Goal: Answer question/provide support: Share knowledge or assist other users

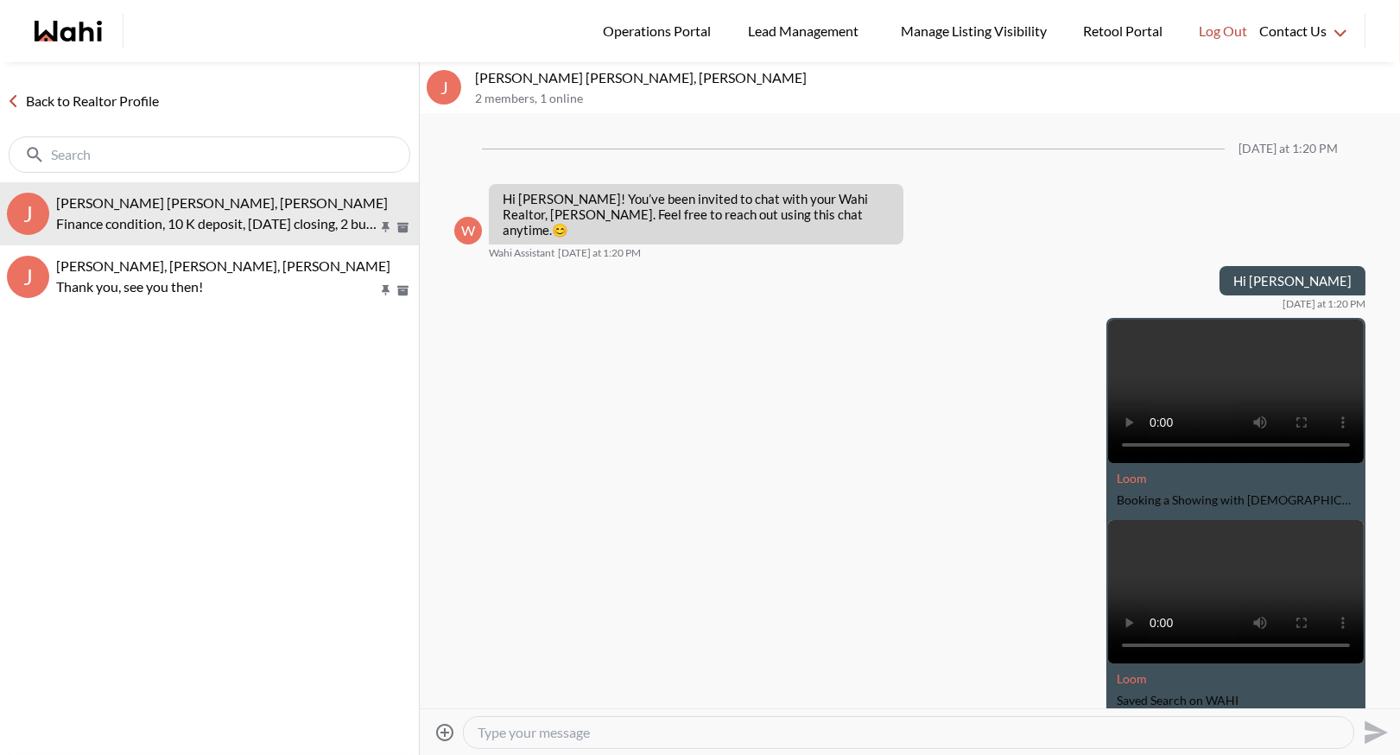
scroll to position [4295, 0]
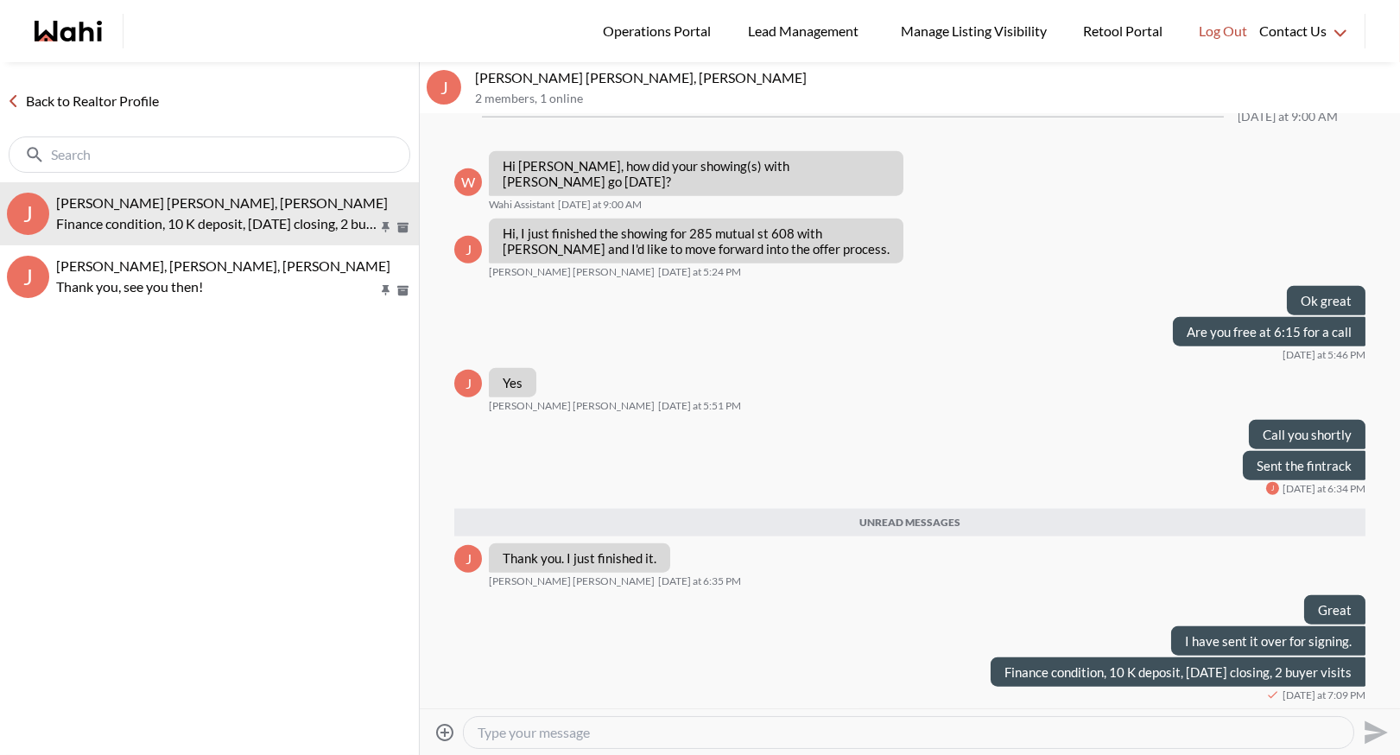
click at [63, 106] on link "Back to Realtor Profile" at bounding box center [83, 101] width 166 height 22
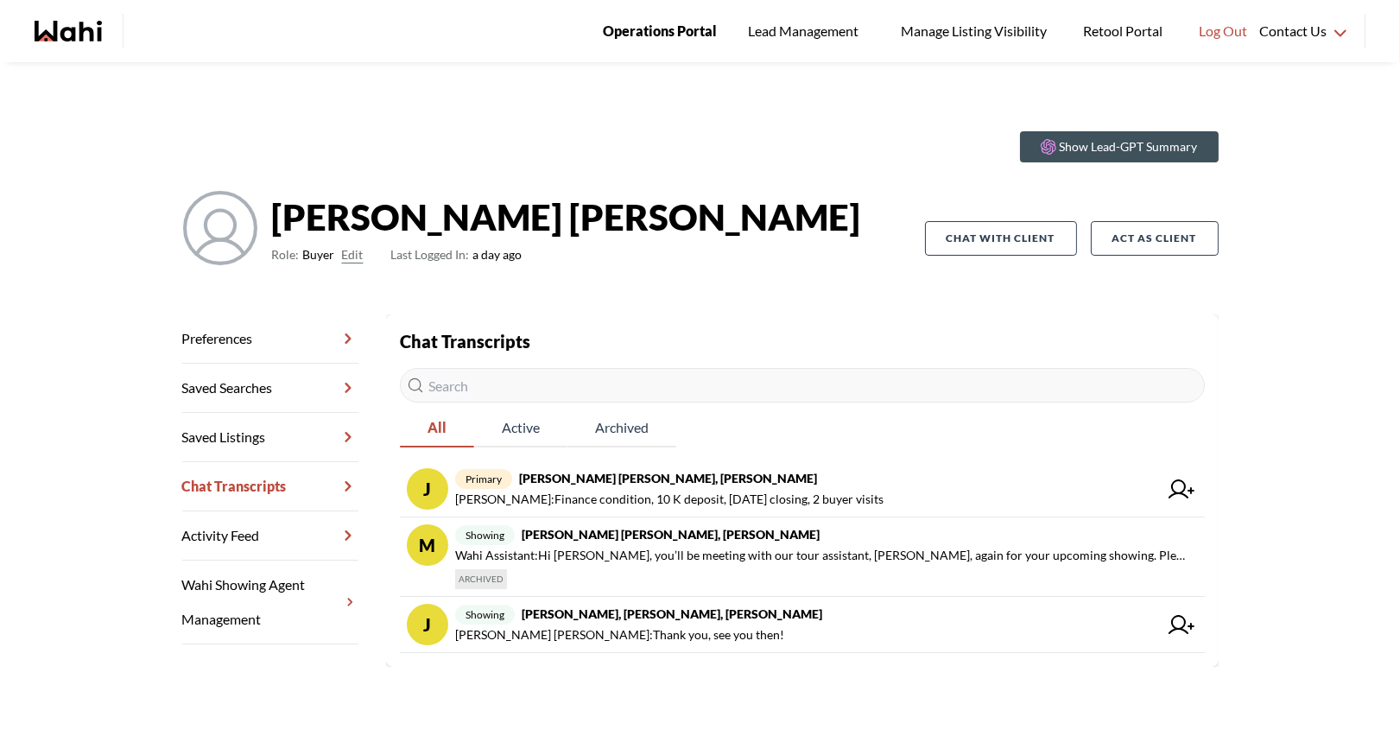
click at [656, 33] on span "Operations Portal" at bounding box center [660, 31] width 114 height 22
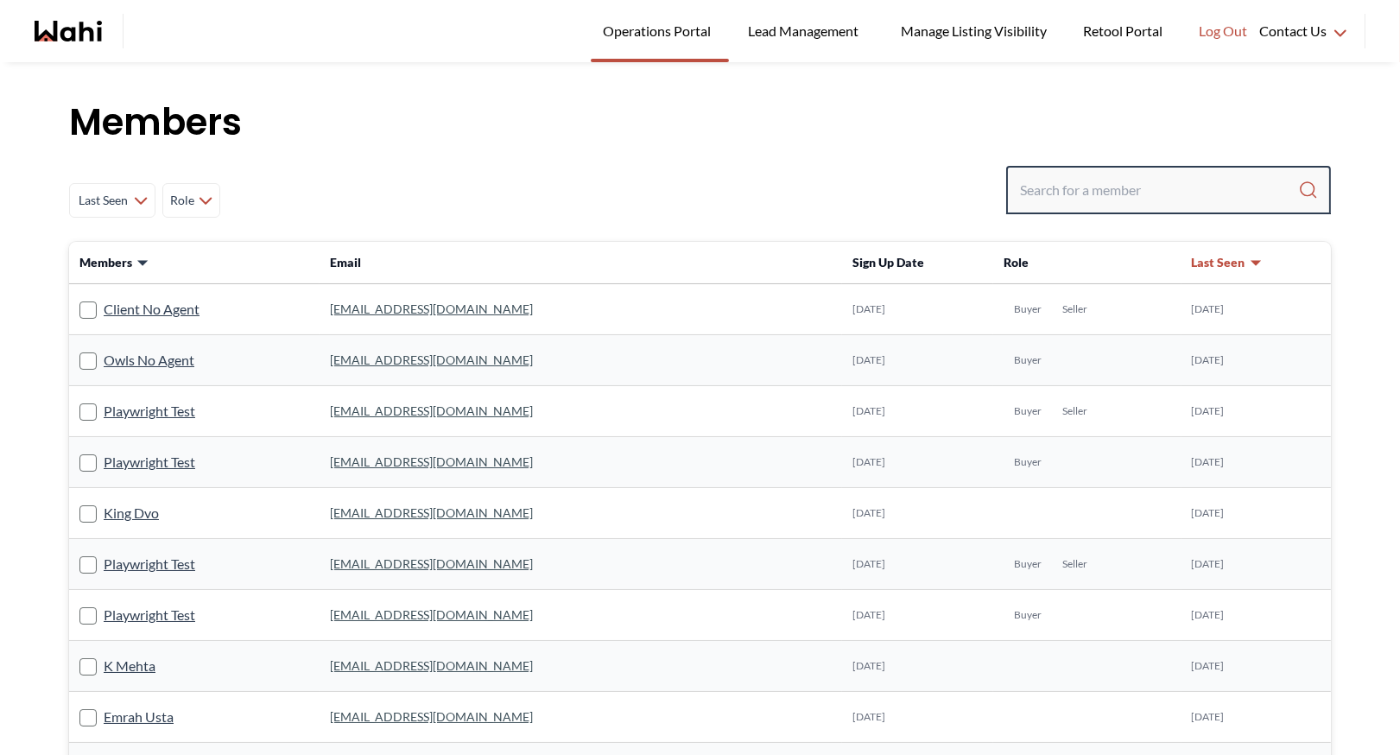
click at [1055, 196] on input "Search input" at bounding box center [1159, 189] width 278 height 31
type input "faraz azam"
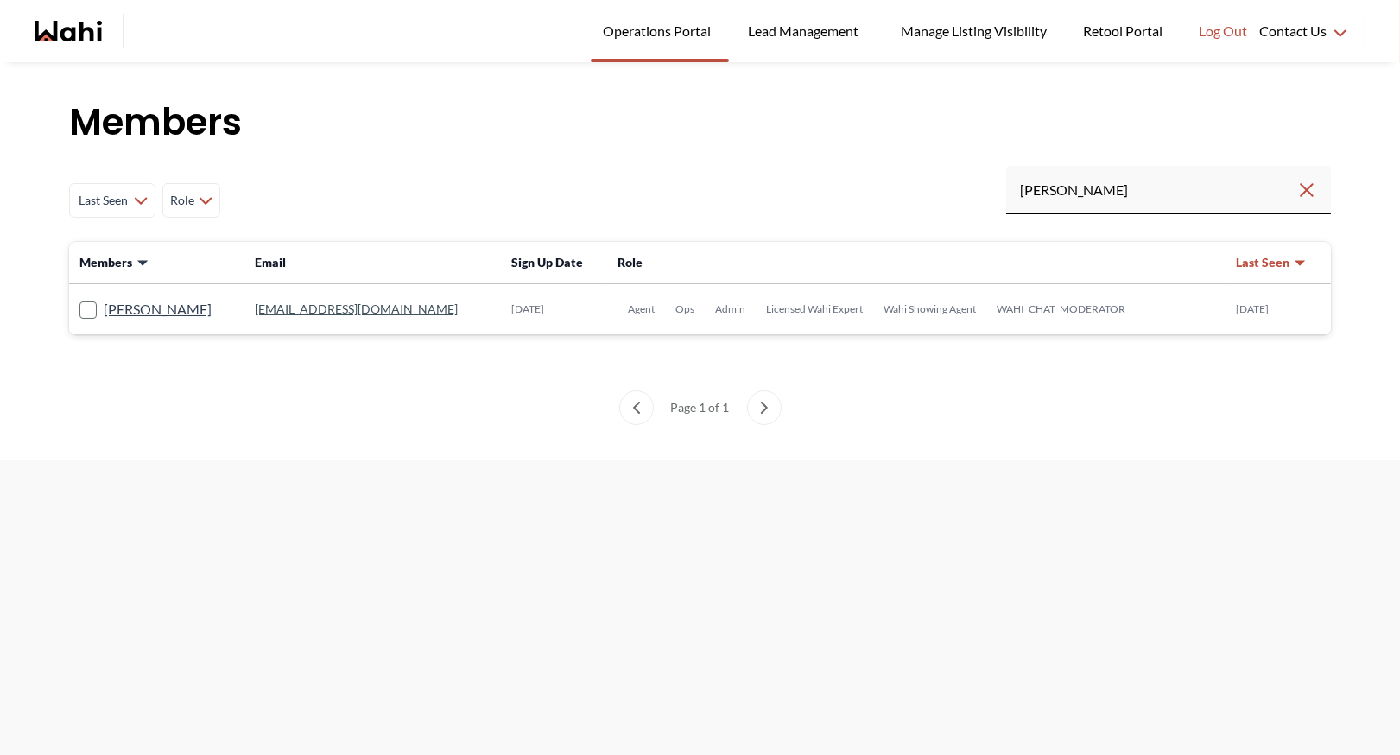
click at [263, 313] on link "faraz.azam@wahi.com" at bounding box center [356, 308] width 203 height 15
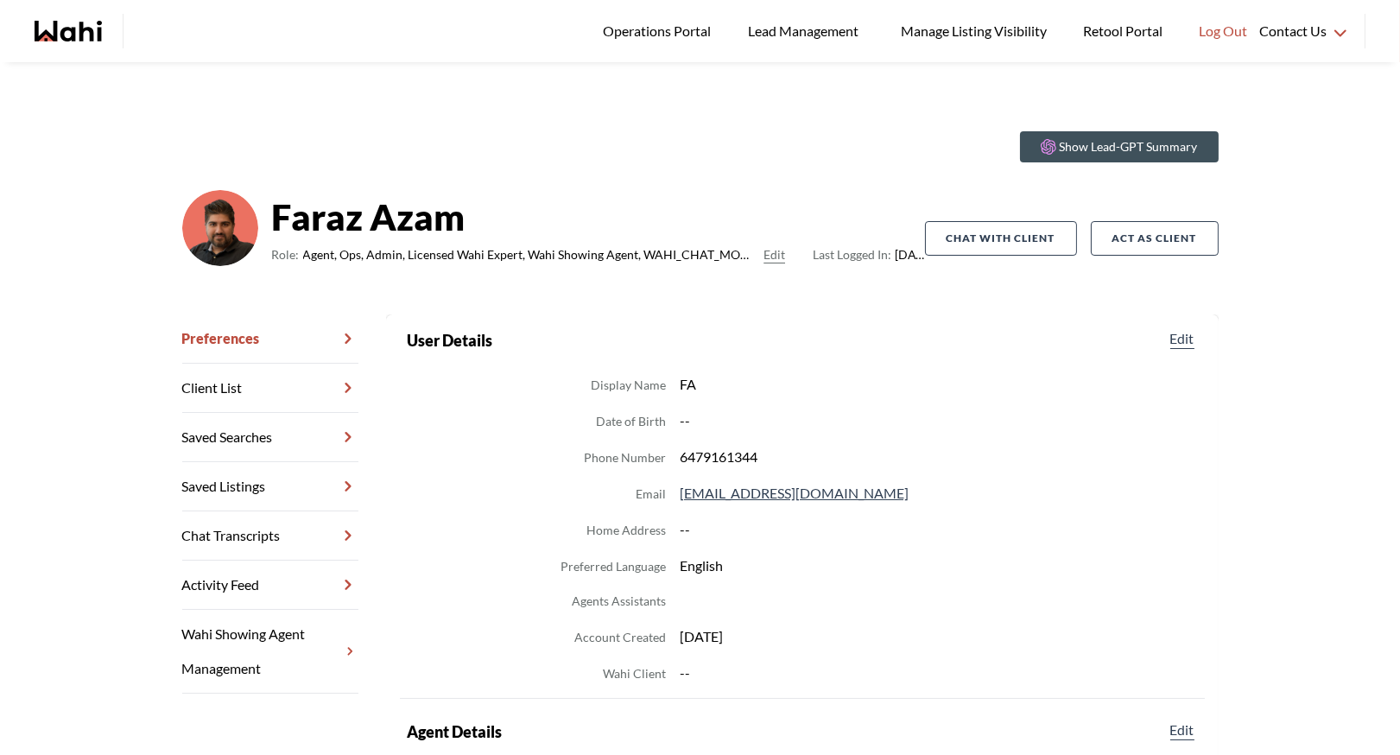
click at [242, 531] on link "Chat Transcripts" at bounding box center [270, 535] width 176 height 49
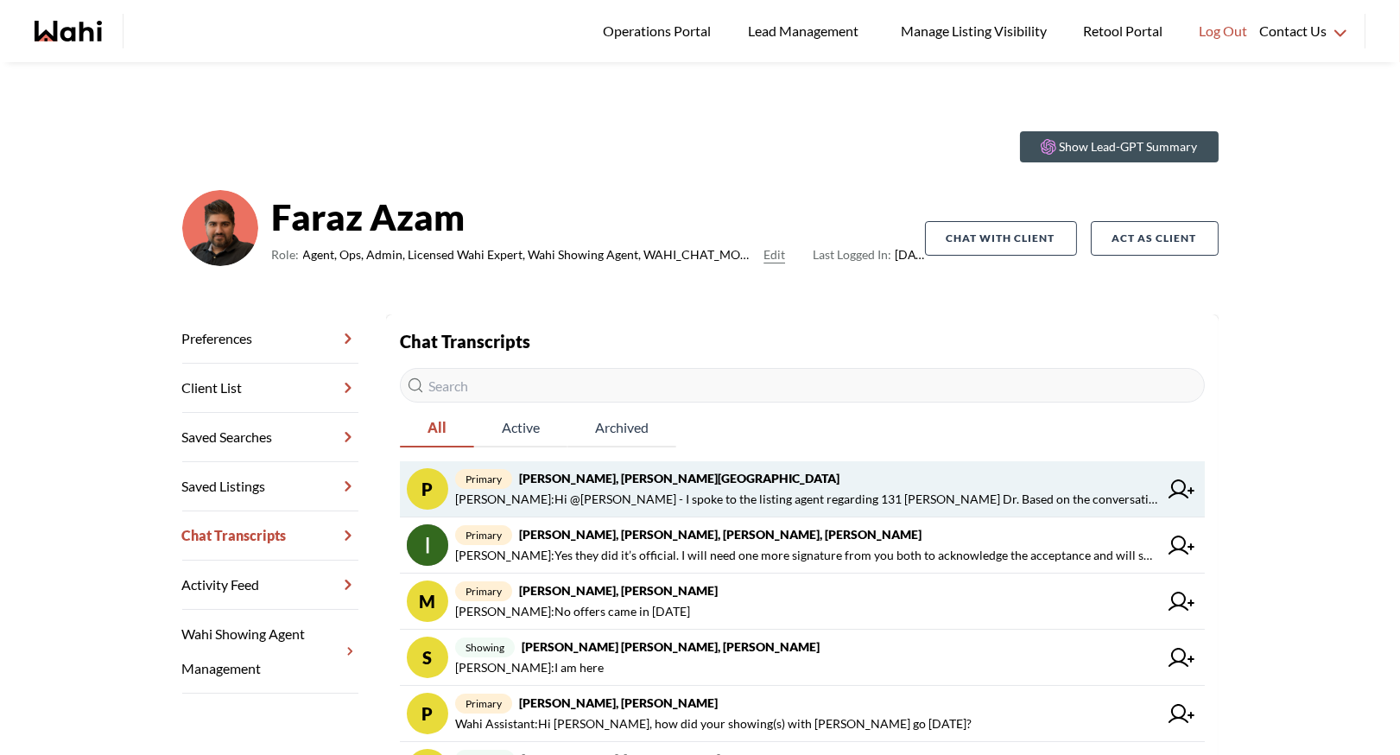
click at [899, 491] on span "Faraz Azam : Hi @Pradeep Pradhan - I spoke to the listing agent regarding 131 R…" at bounding box center [806, 499] width 703 height 21
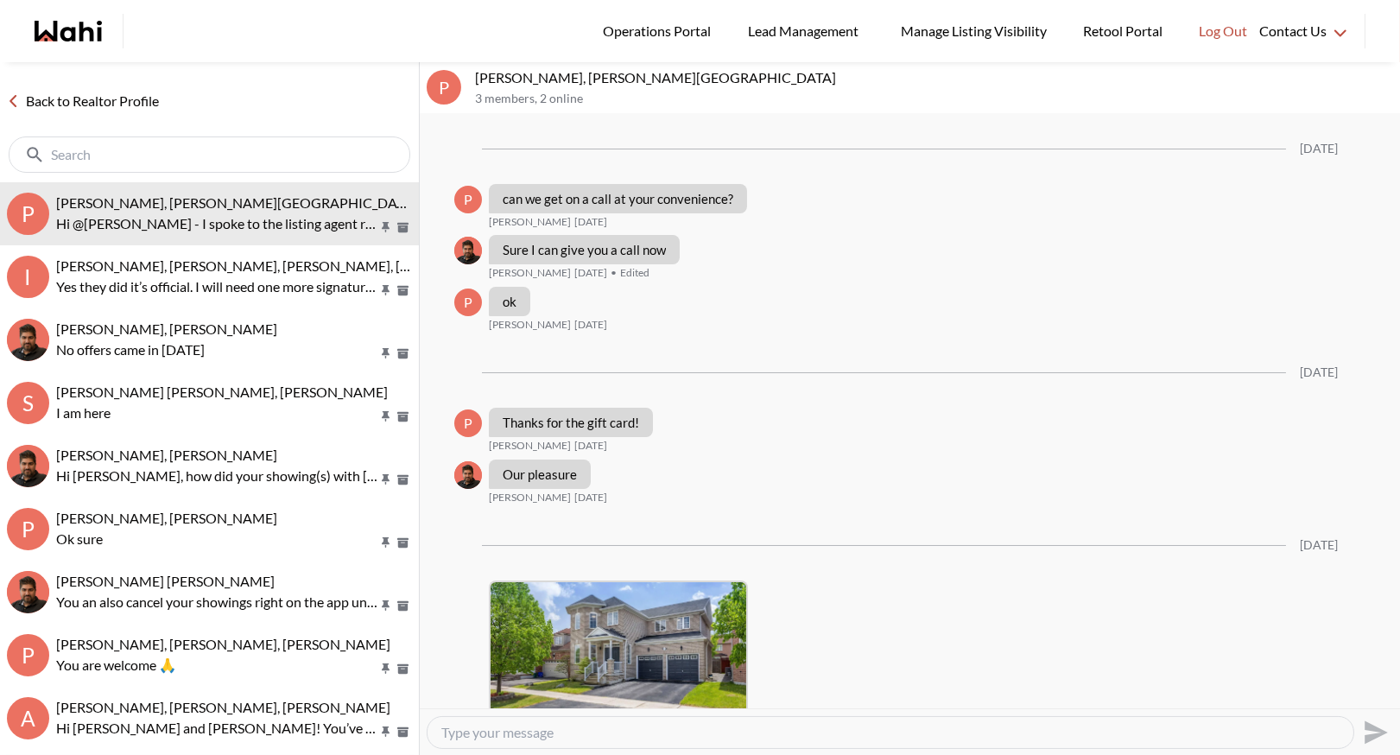
scroll to position [2706, 0]
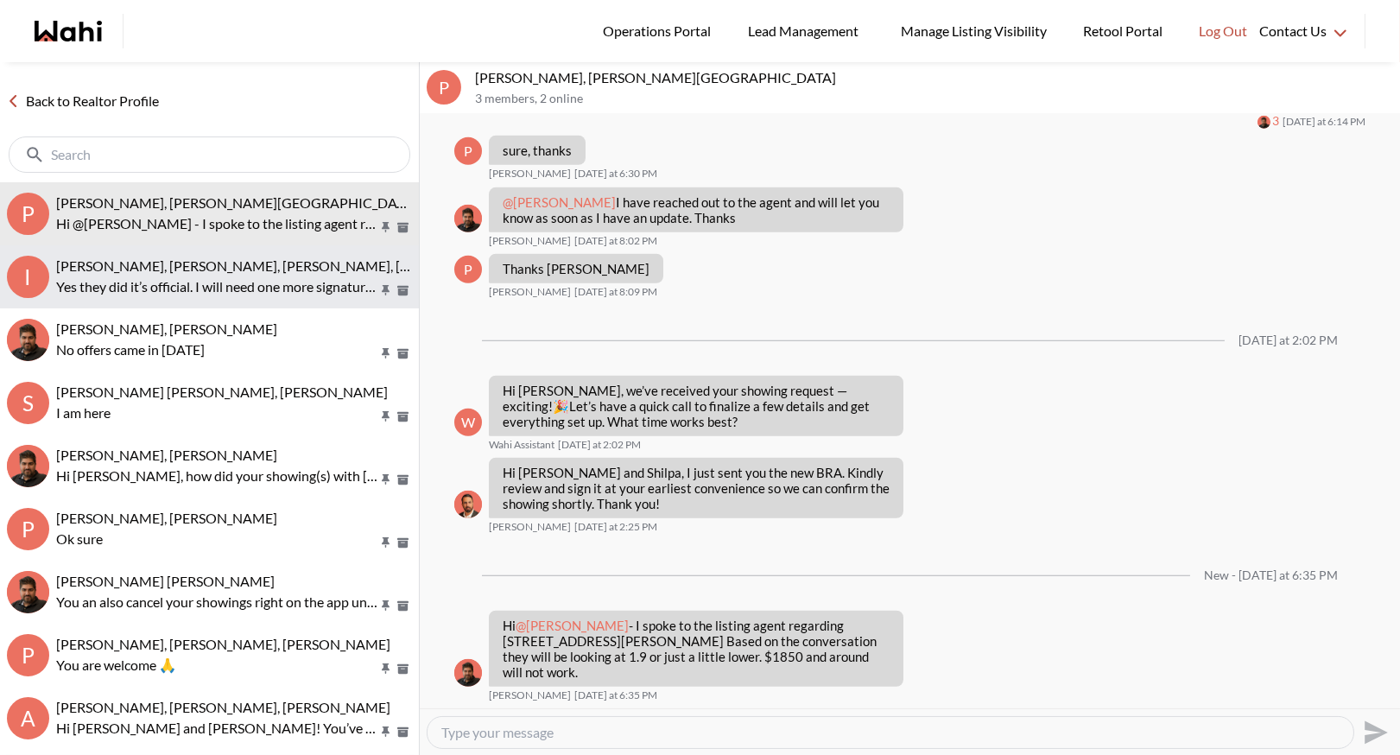
click at [281, 287] on p "Yes they did it’s official. I will need one more signature from you both to ack…" at bounding box center [216, 286] width 321 height 21
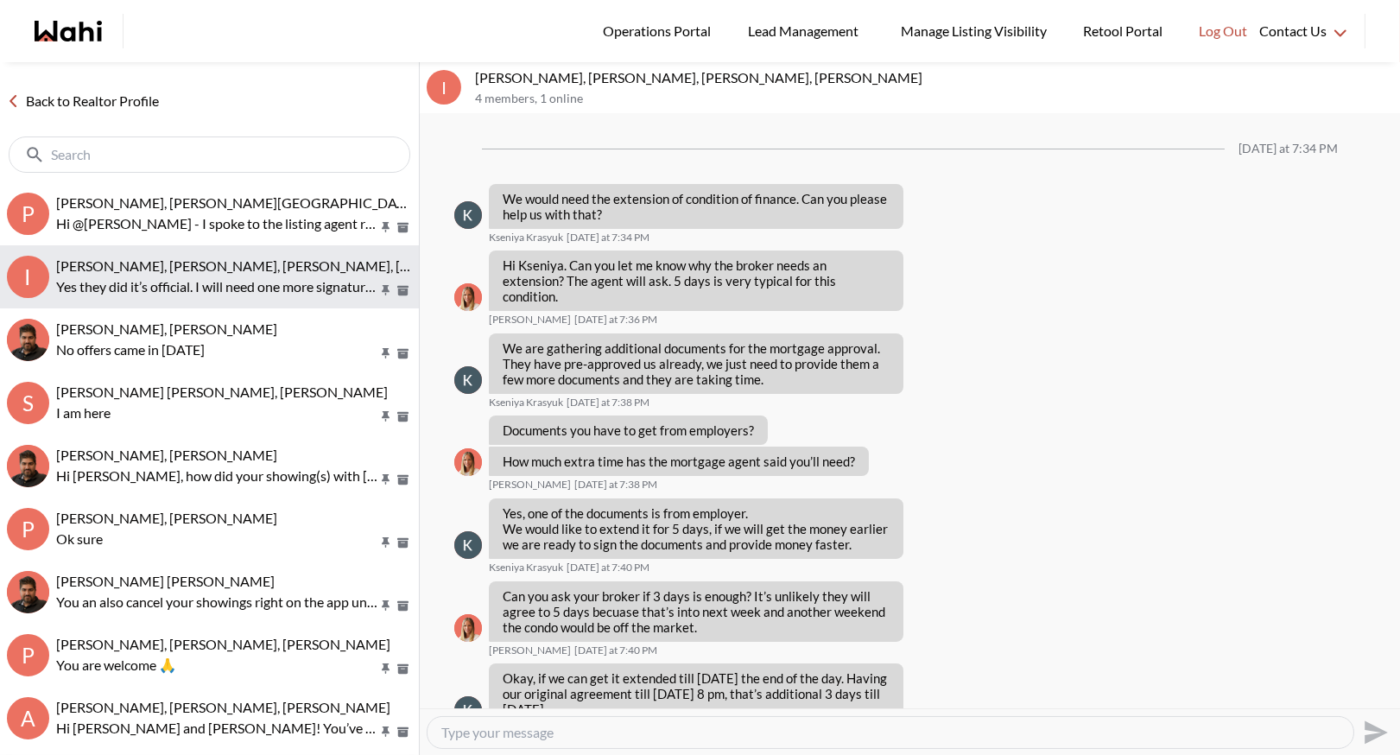
scroll to position [1258, 0]
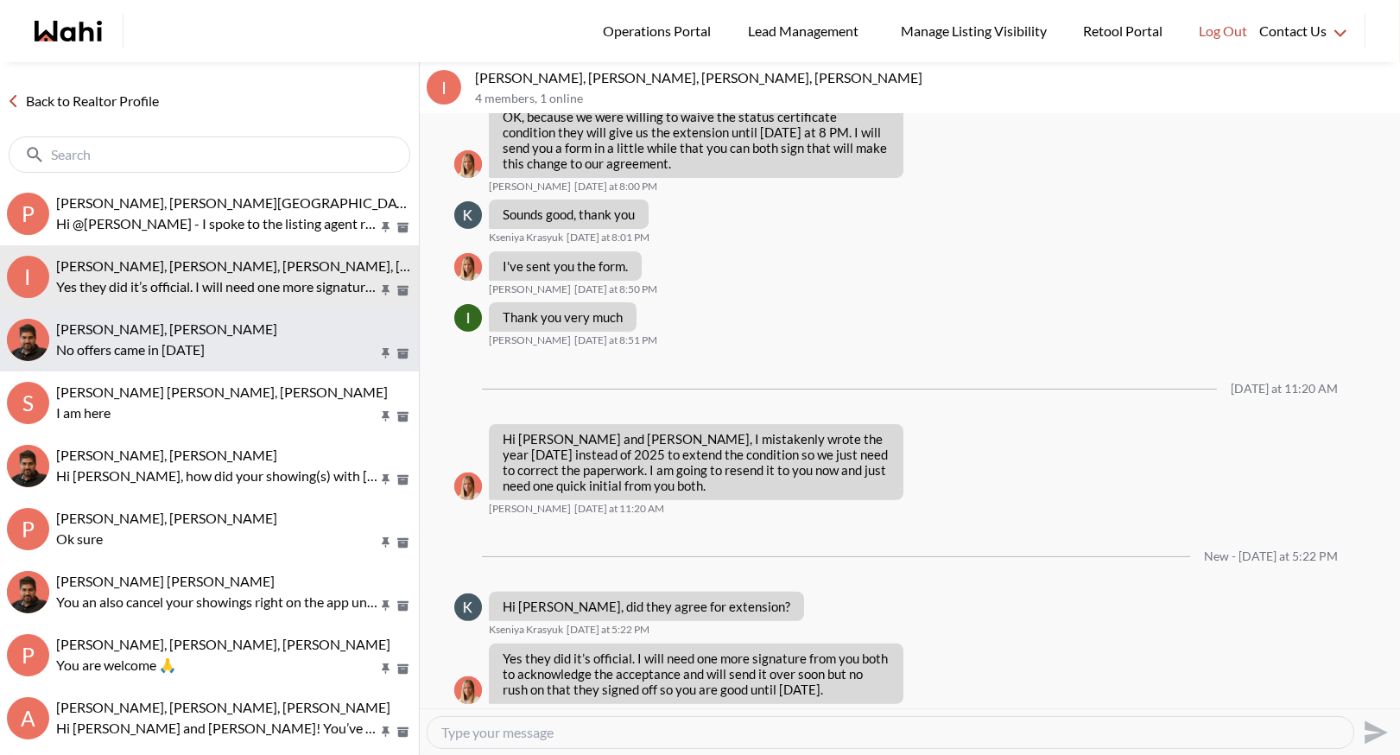
click at [259, 340] on p "No offers came in yesterday" at bounding box center [216, 349] width 321 height 21
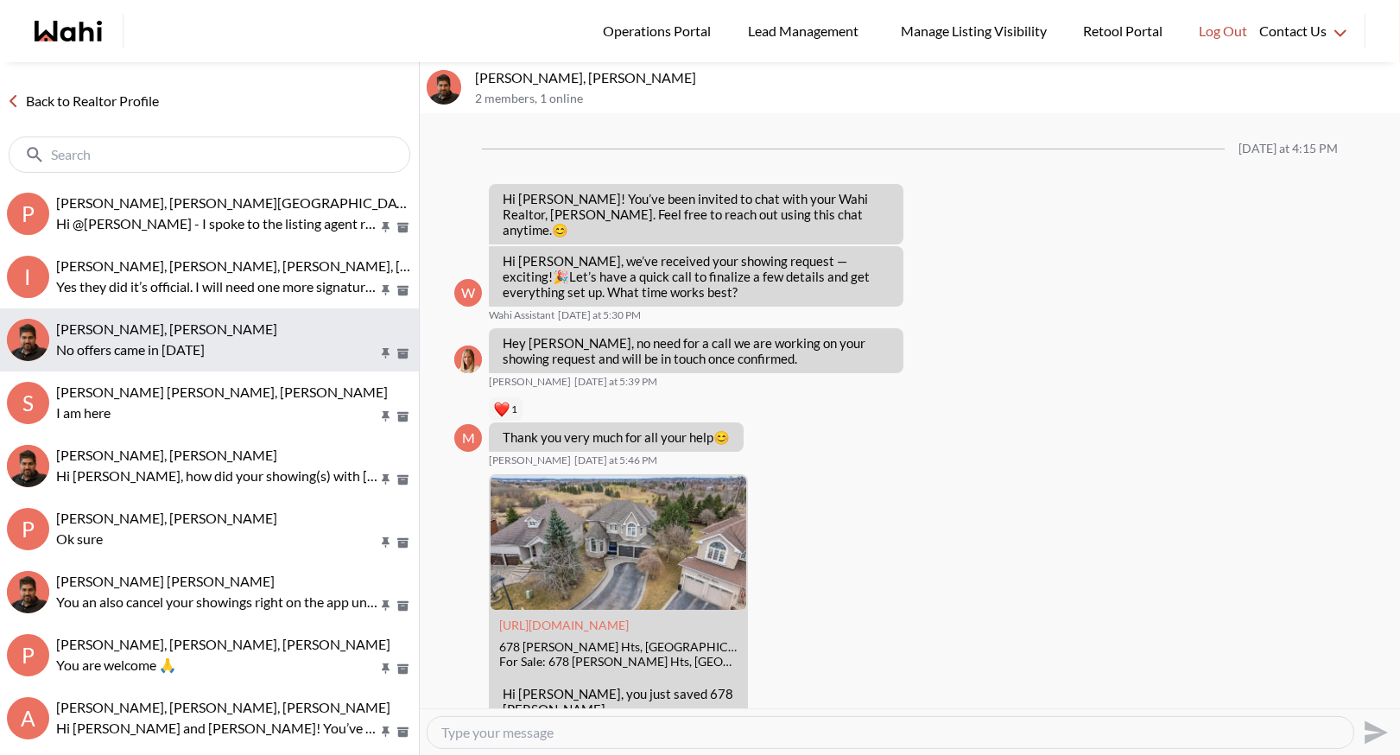
scroll to position [1027, 0]
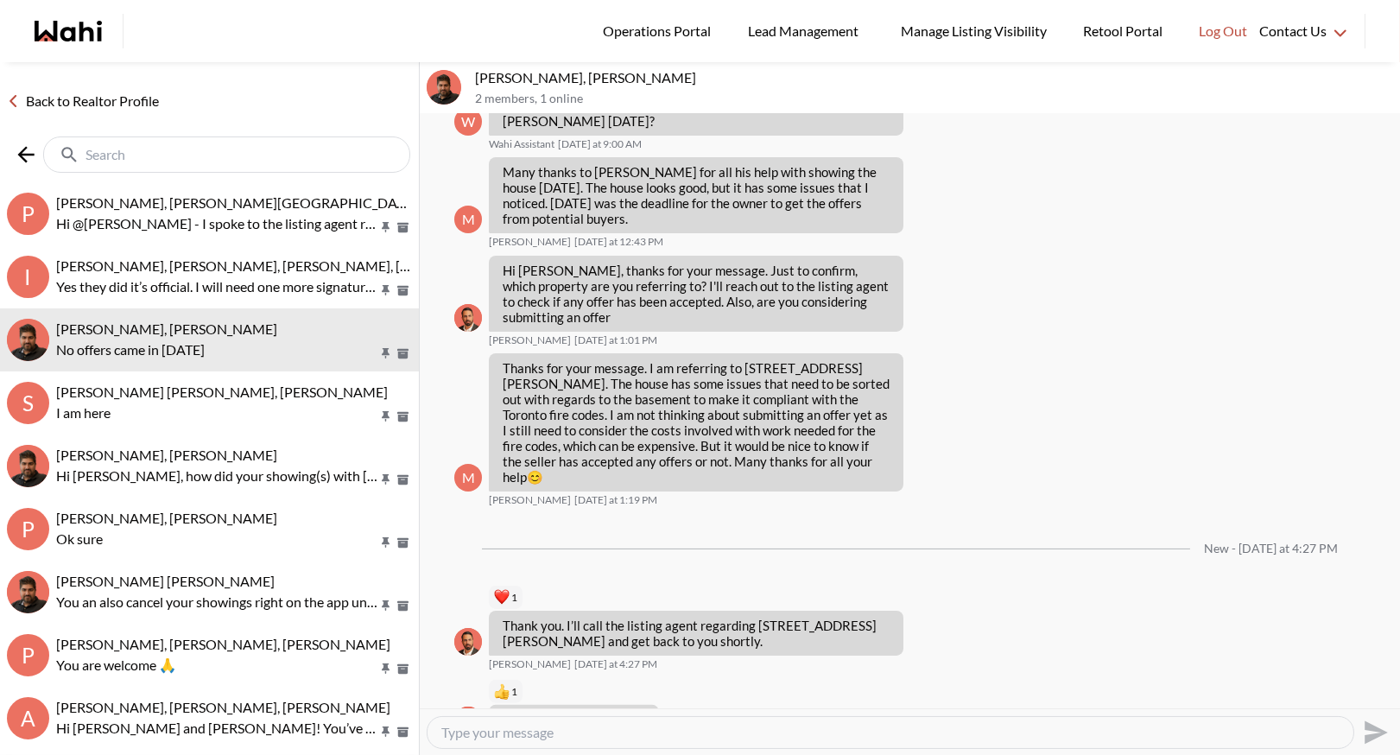
click at [206, 150] on input "text" at bounding box center [228, 154] width 286 height 17
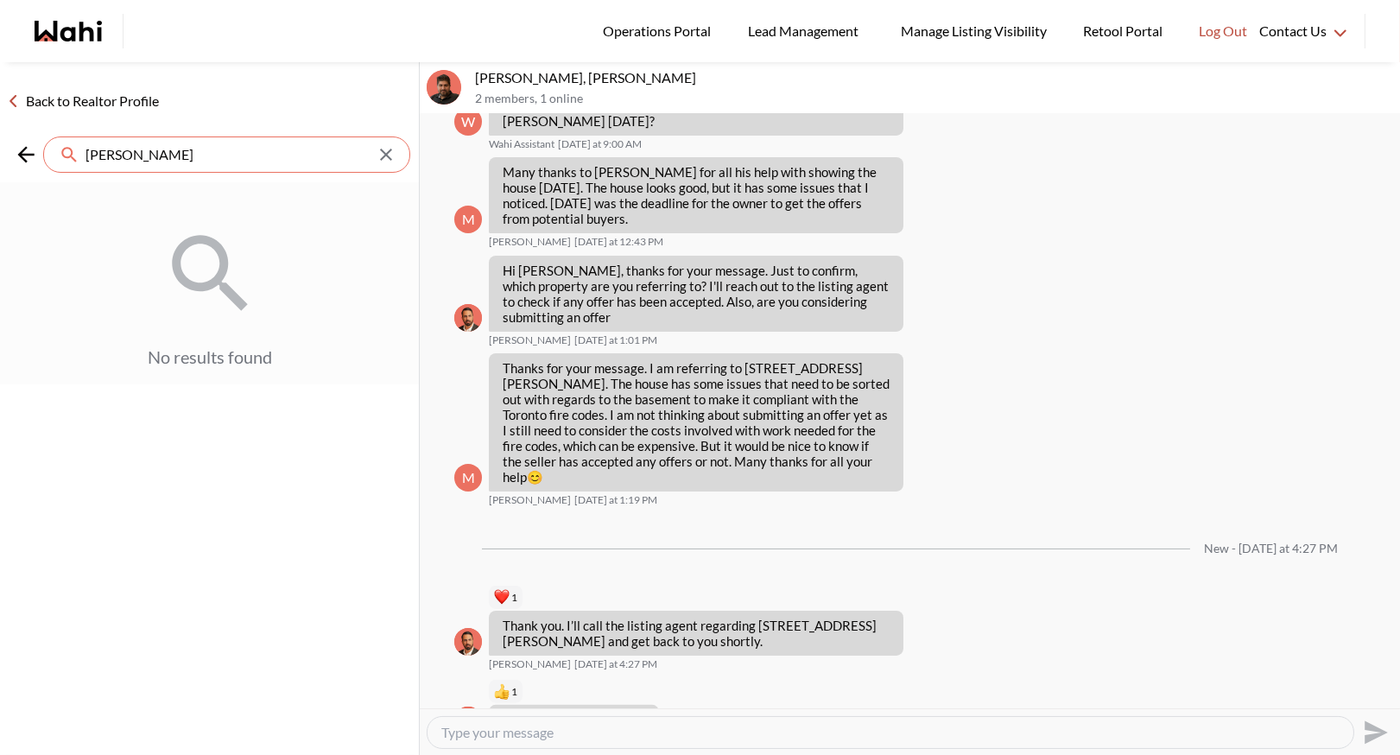
type input "steve"
click at [29, 154] on icon at bounding box center [25, 154] width 16 height 16
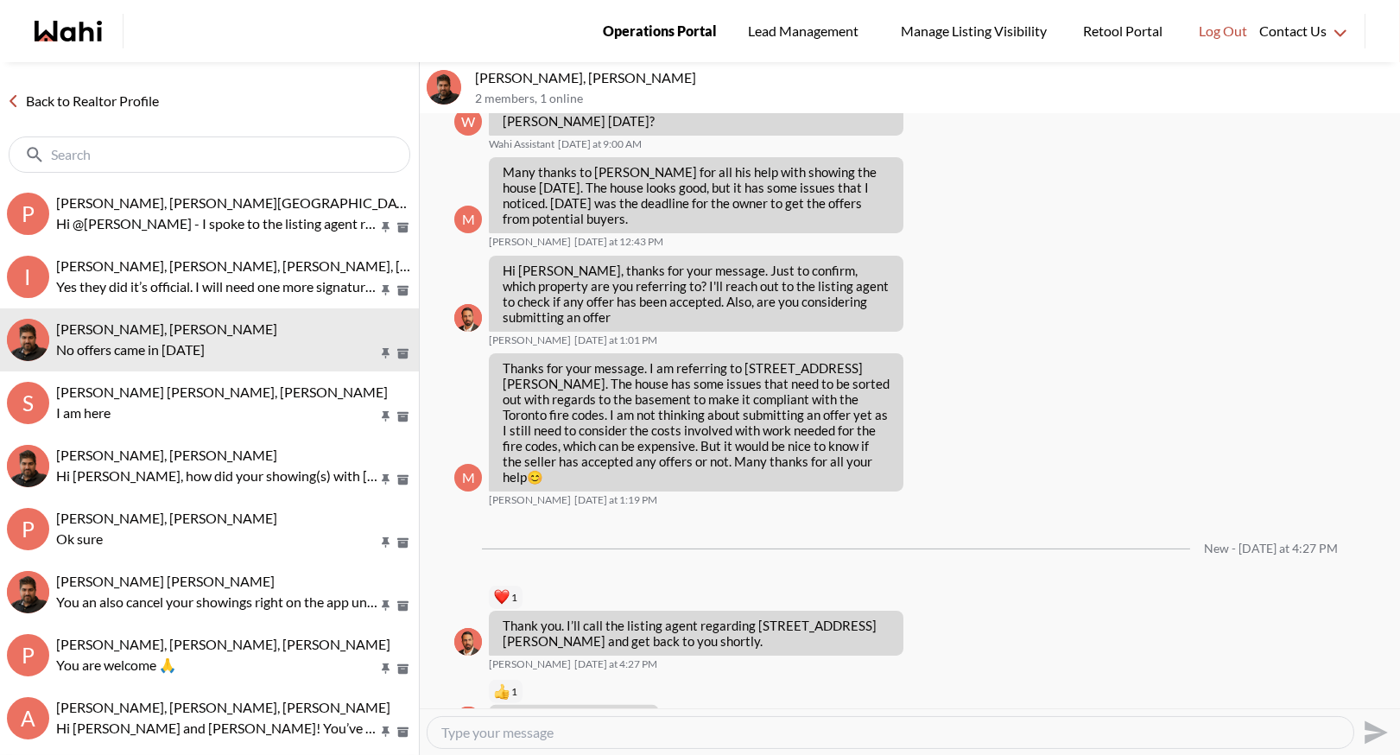
click at [682, 30] on span "Operations Portal" at bounding box center [660, 31] width 114 height 22
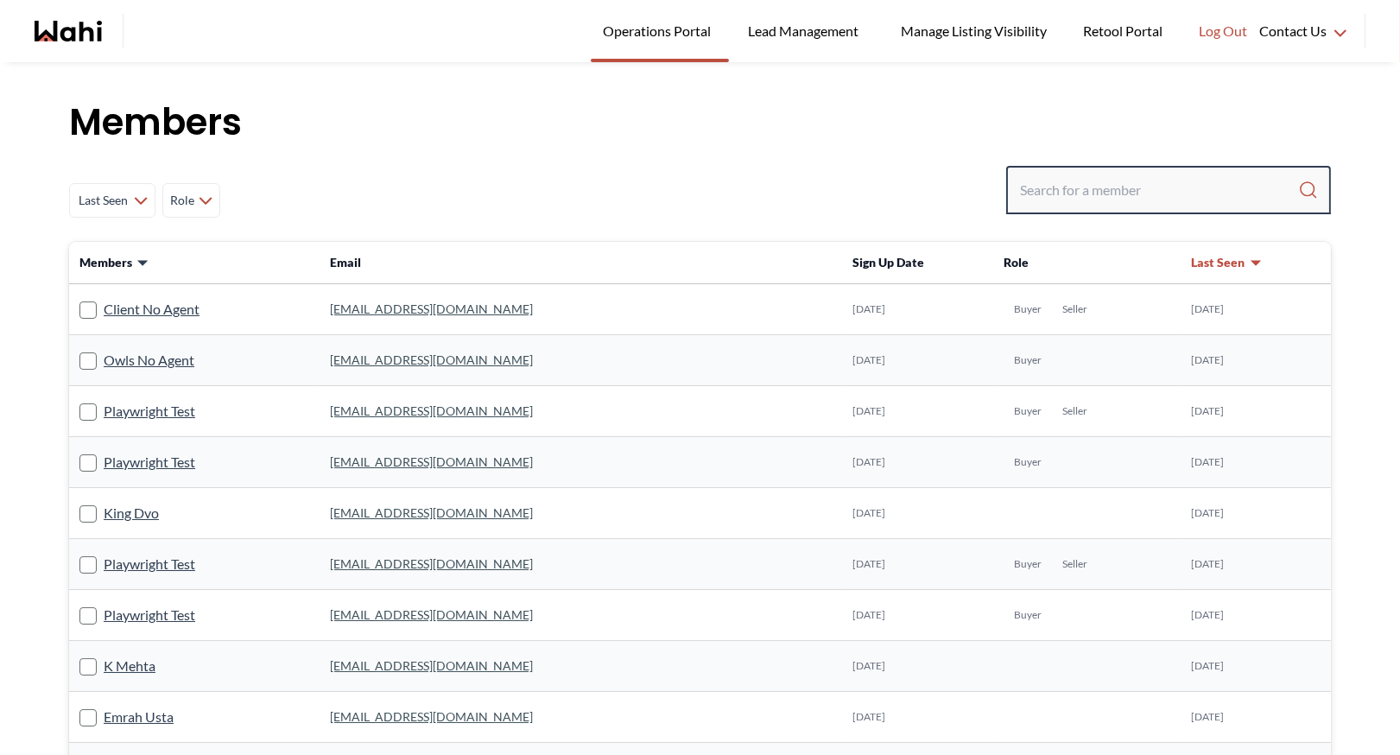
click at [1061, 189] on input "Search input" at bounding box center [1159, 189] width 278 height 31
paste input "[EMAIL_ADDRESS][DOMAIN_NAME]"
type input "[EMAIL_ADDRESS][DOMAIN_NAME]"
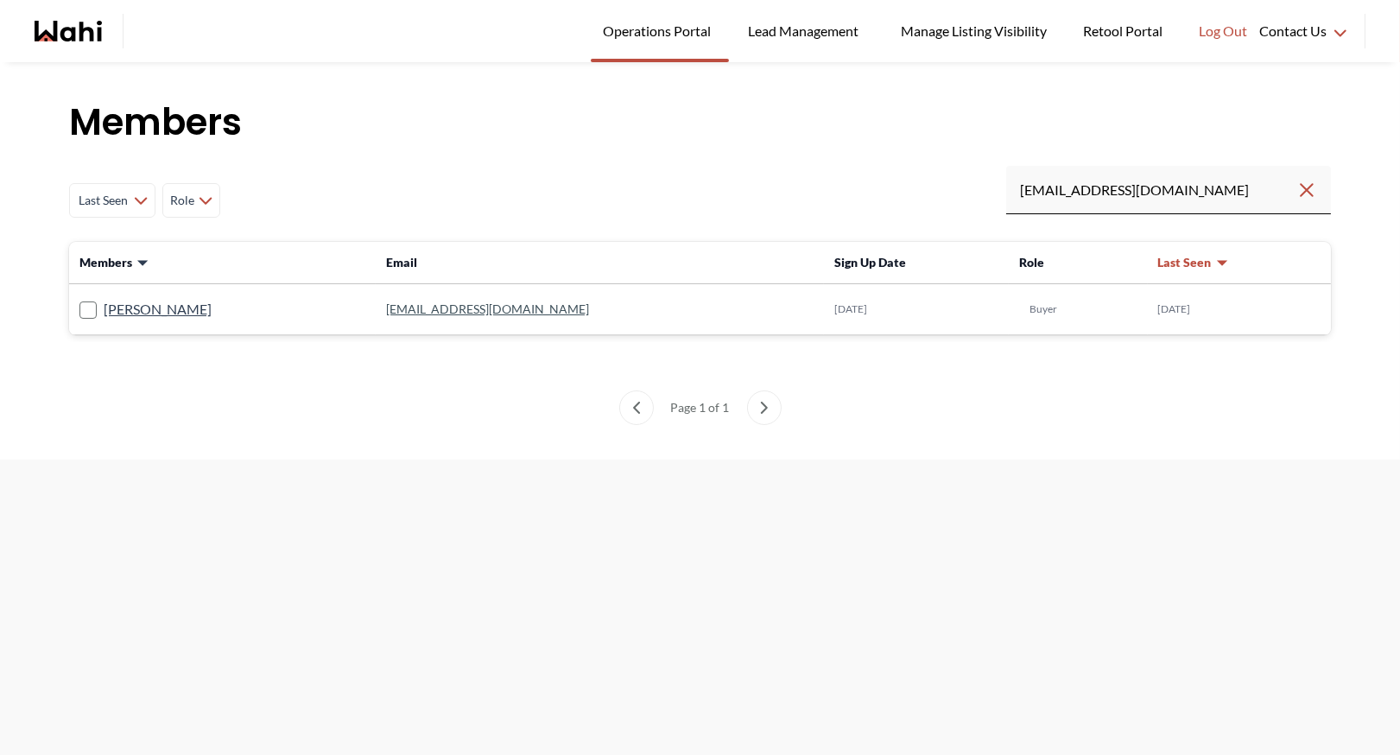
click at [454, 303] on link "[EMAIL_ADDRESS][DOMAIN_NAME]" at bounding box center [487, 308] width 203 height 15
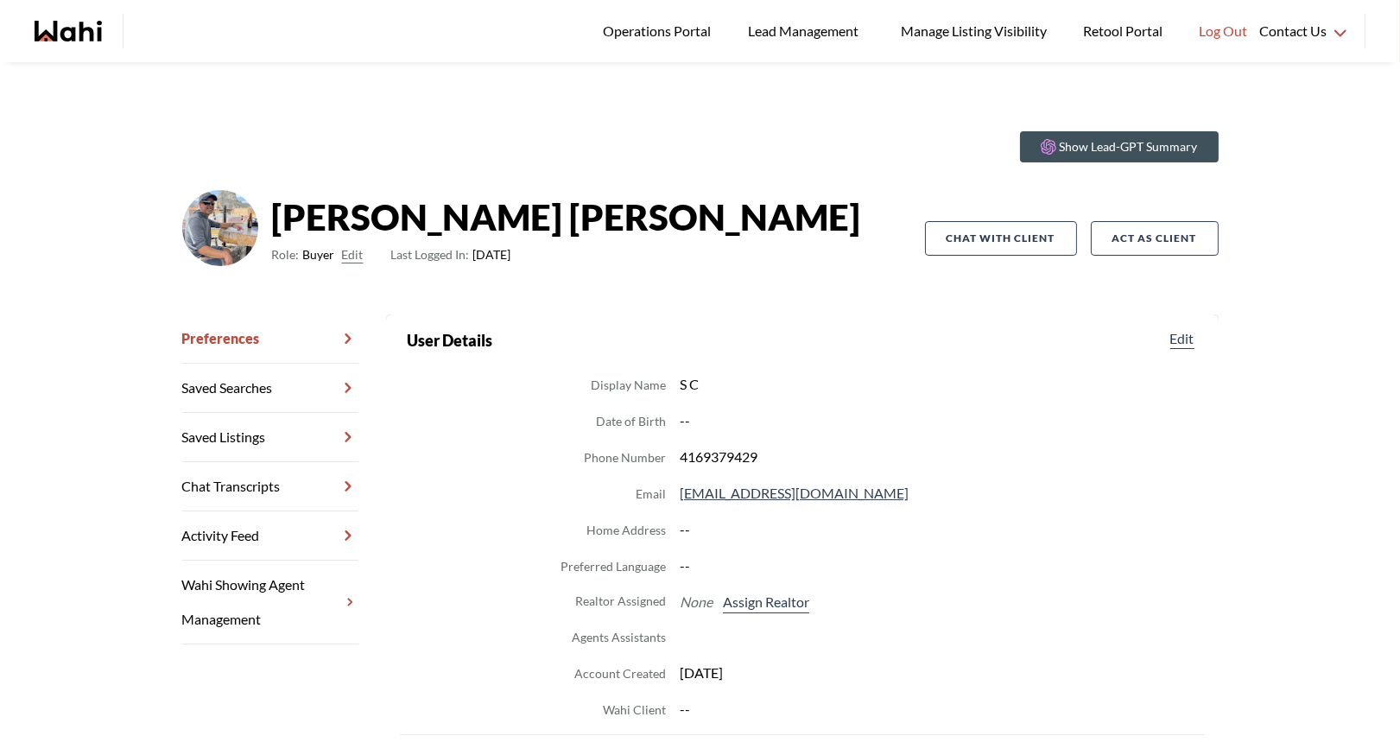
click at [349, 254] on button "Edit" at bounding box center [353, 254] width 22 height 21
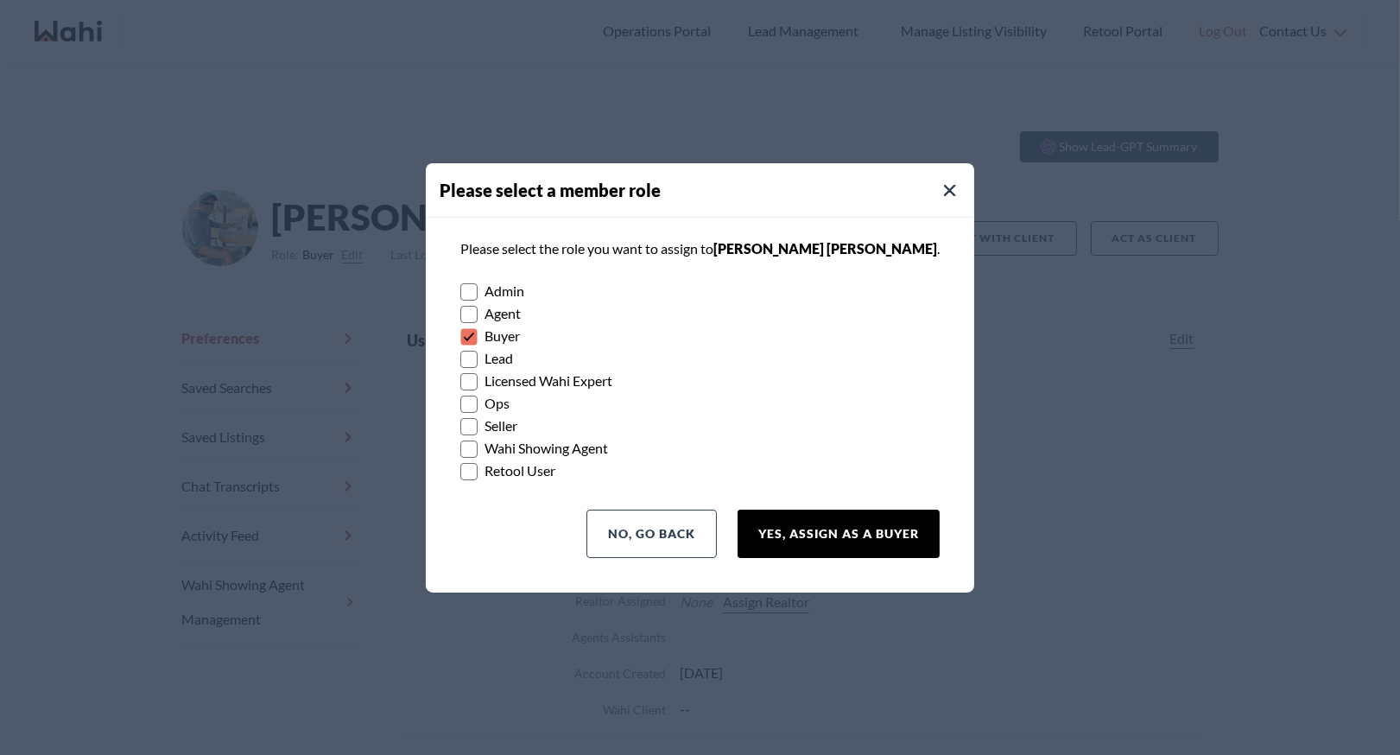
click at [775, 535] on button "Yes, Assign as a Buyer" at bounding box center [838, 534] width 202 height 48
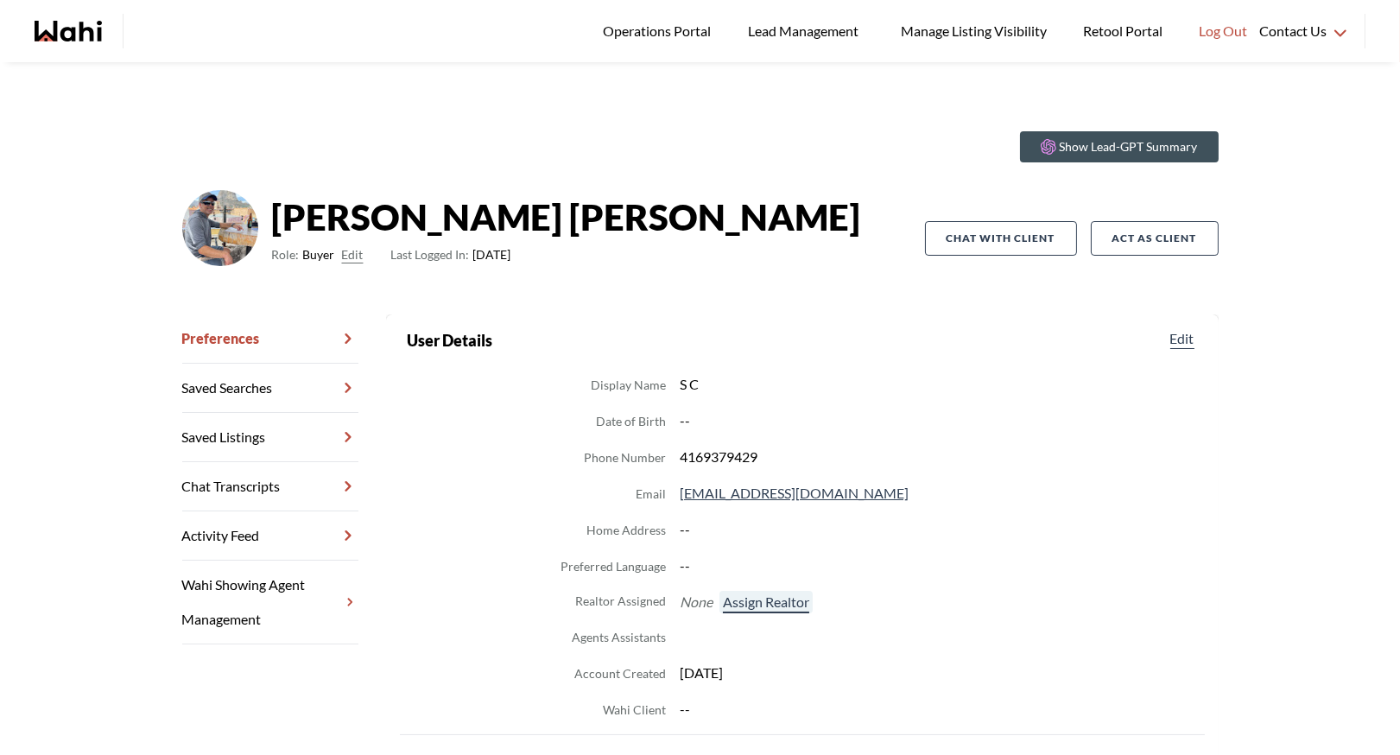
click at [751, 607] on button "Assign Realtor" at bounding box center [765, 602] width 93 height 22
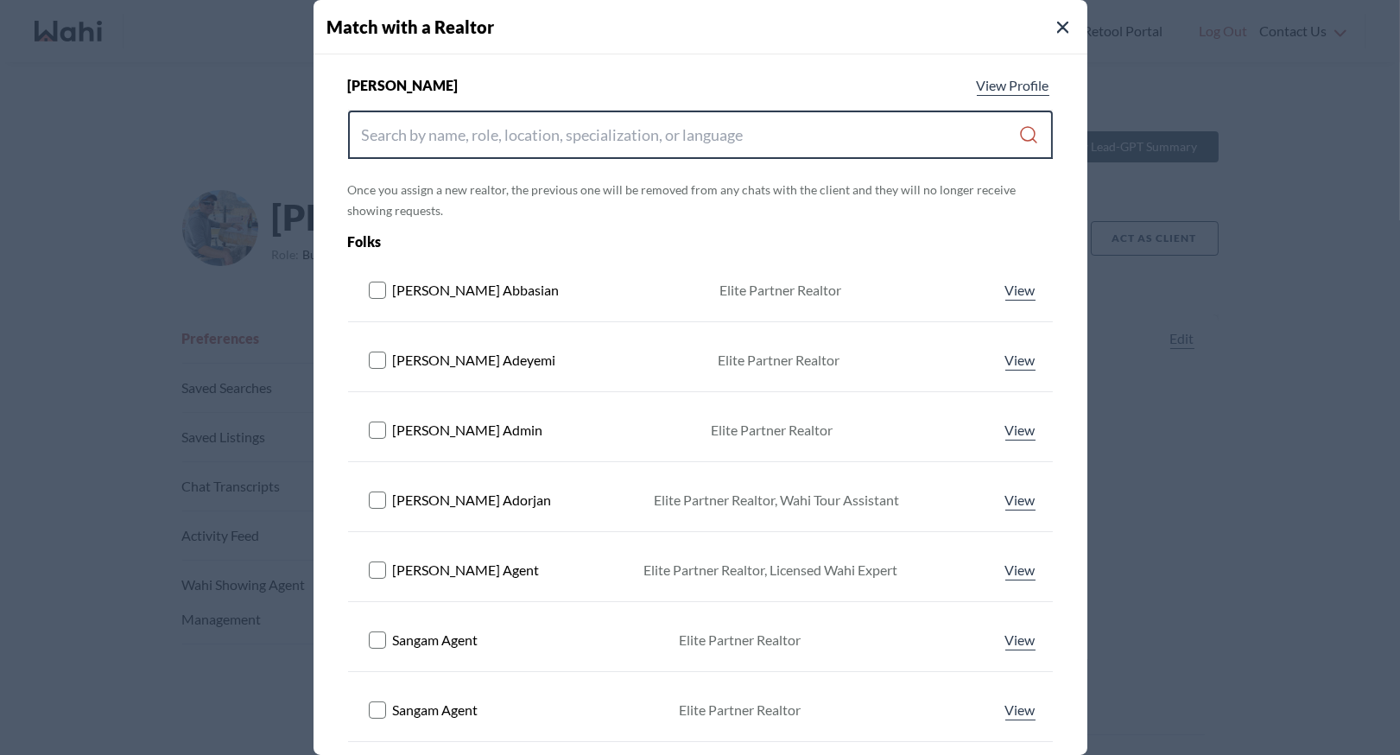
click at [610, 132] on input "Search input" at bounding box center [690, 134] width 657 height 31
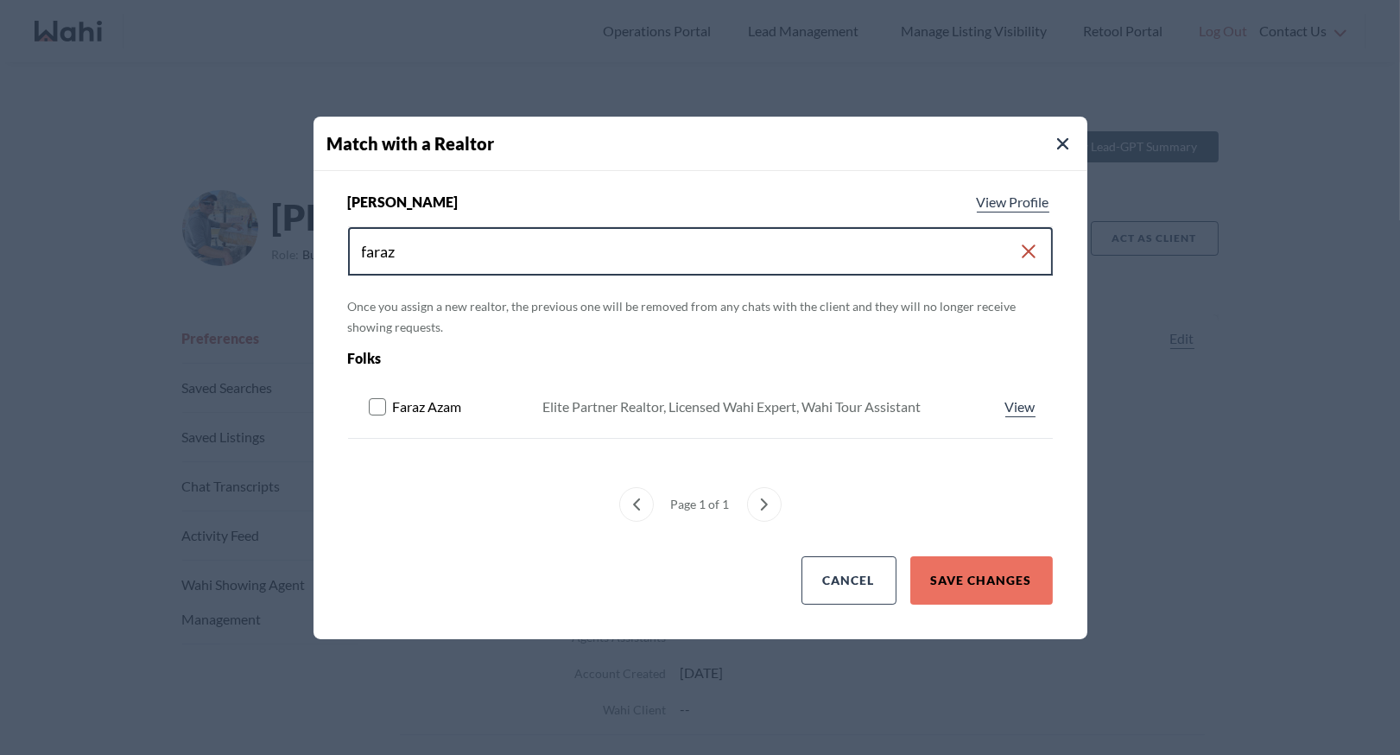
type input "faraz"
click at [374, 405] on rect at bounding box center [377, 406] width 16 height 16
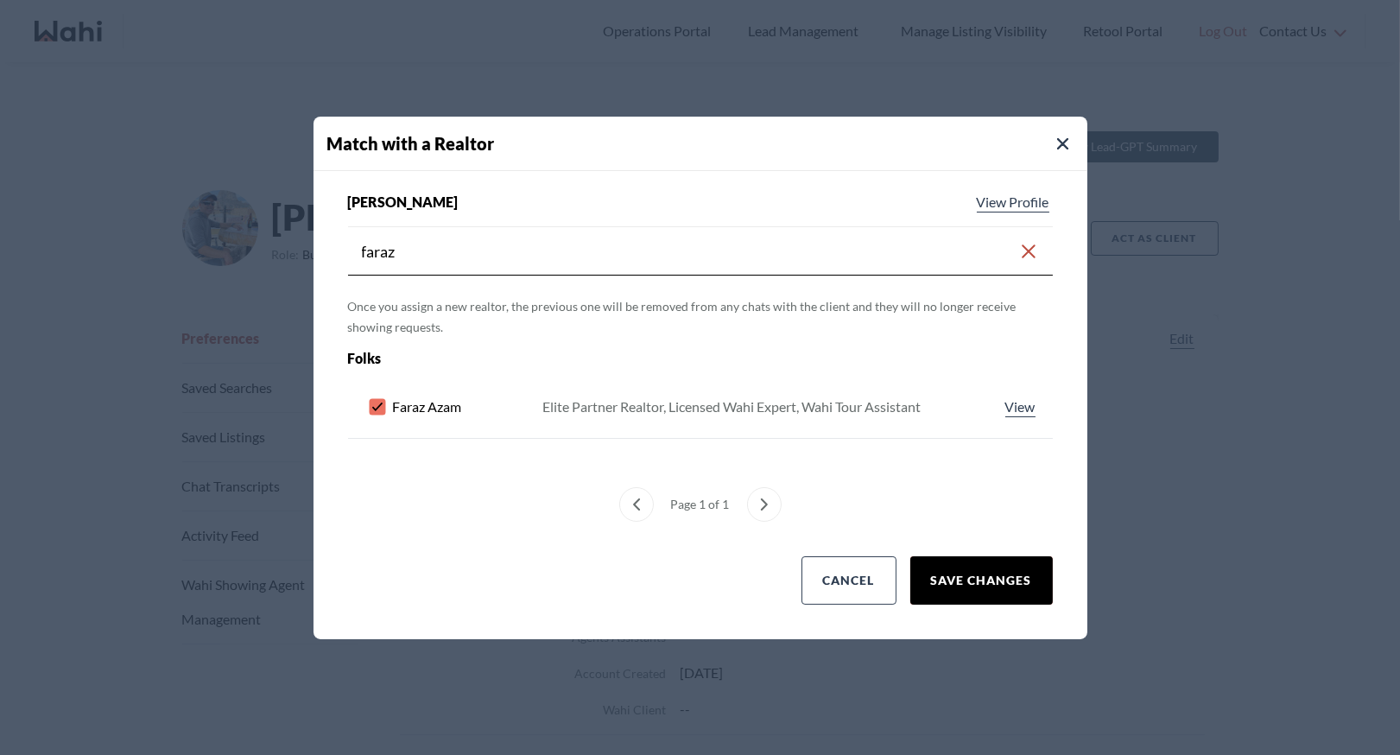
click at [955, 574] on button "Save Changes" at bounding box center [981, 580] width 142 height 48
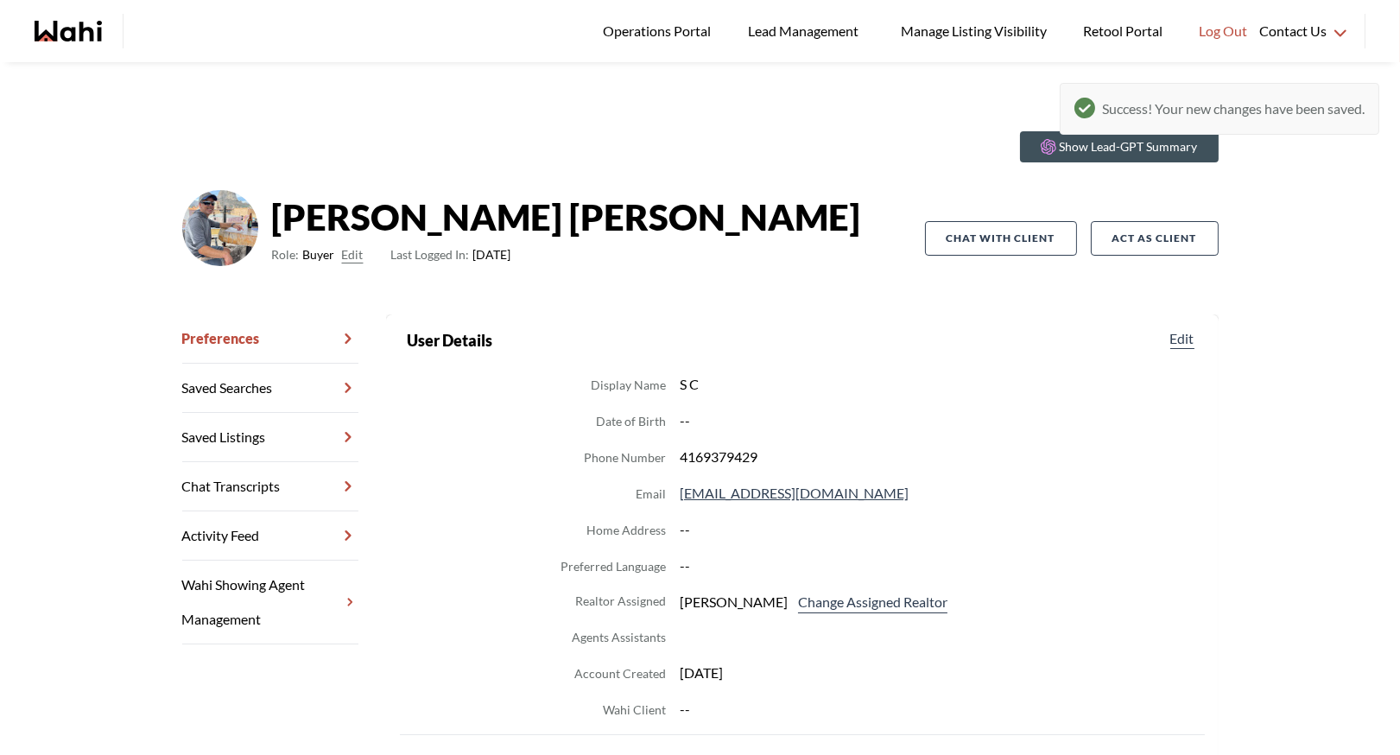
click at [274, 479] on link "Chat Transcripts" at bounding box center [270, 486] width 176 height 49
click at [253, 482] on link "Chat Transcripts" at bounding box center [270, 486] width 176 height 49
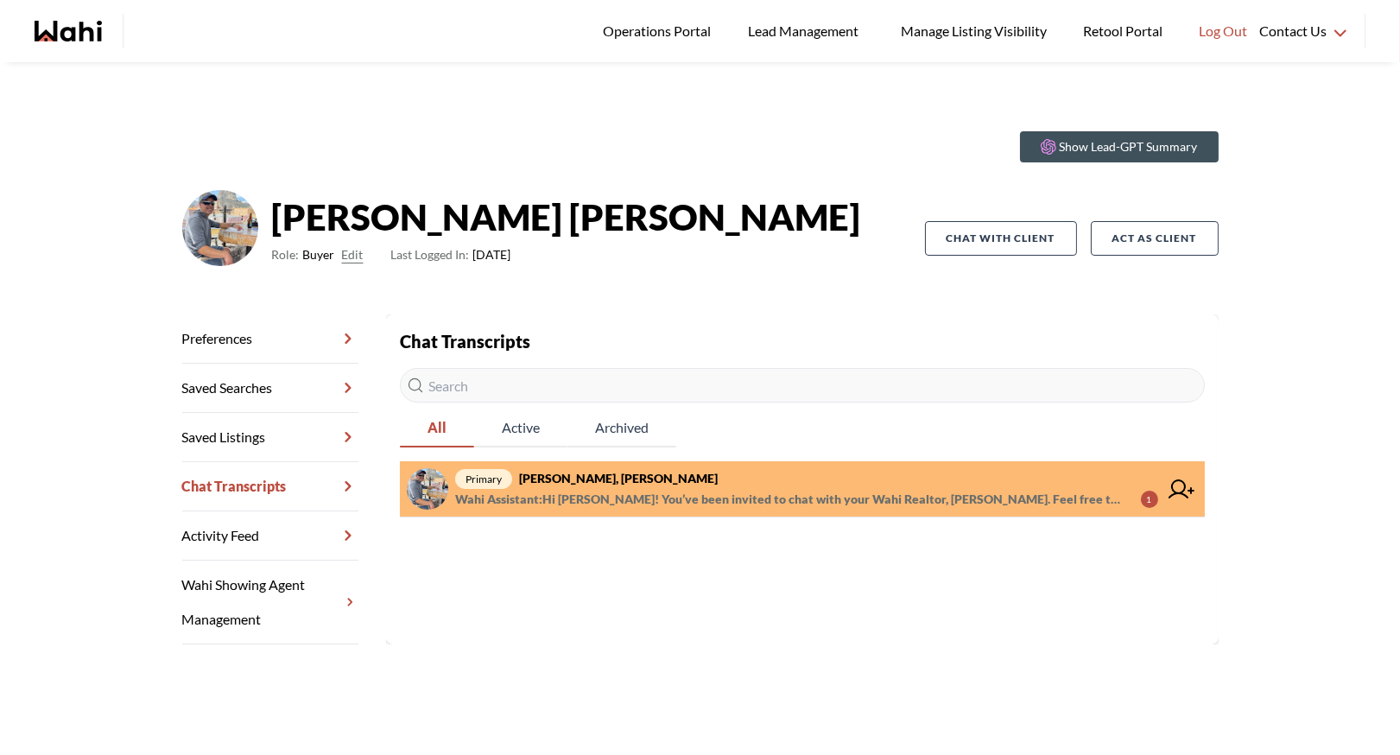
click at [730, 480] on span "primary Steve carvalho, Faraz" at bounding box center [806, 478] width 703 height 21
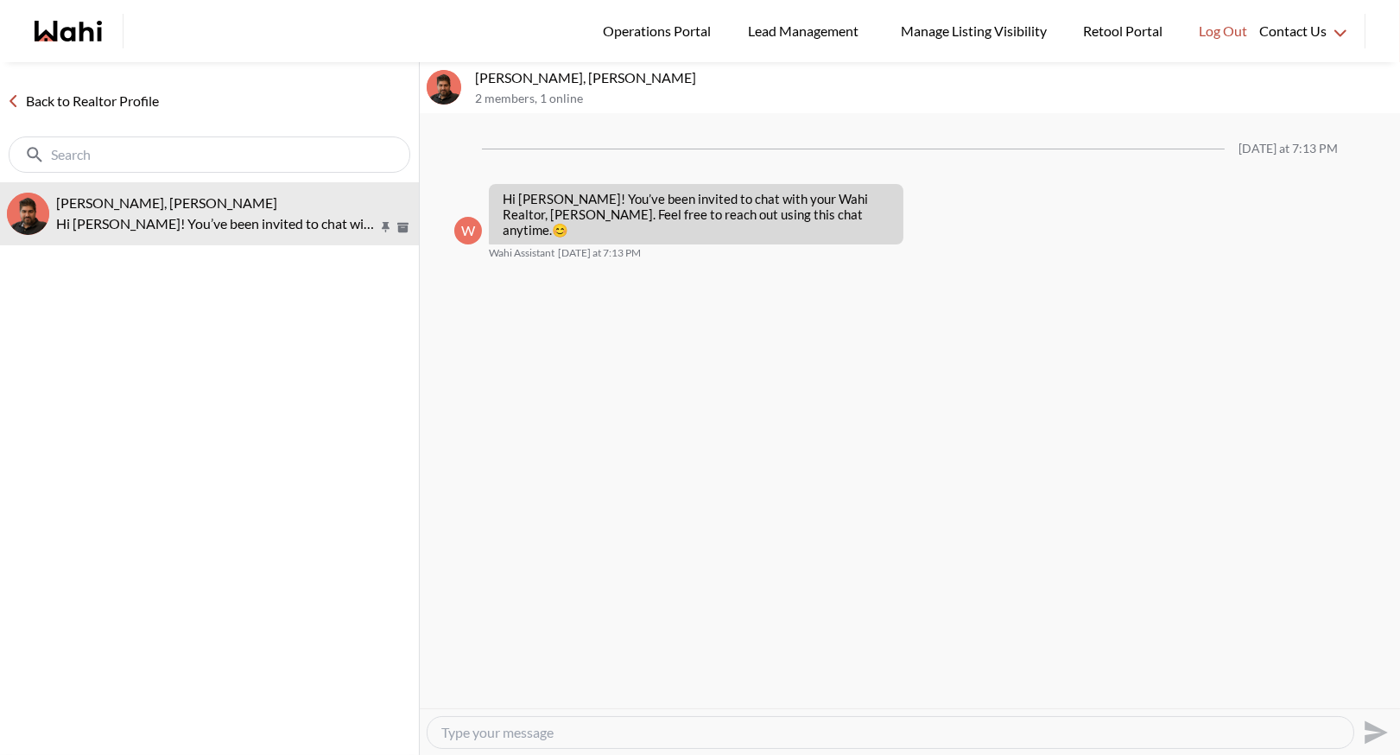
click at [473, 732] on textarea "Type your message" at bounding box center [890, 732] width 898 height 17
type textarea "Hi Steve - I understand you are looking to do a showing on 59 Annie Craig - you…"
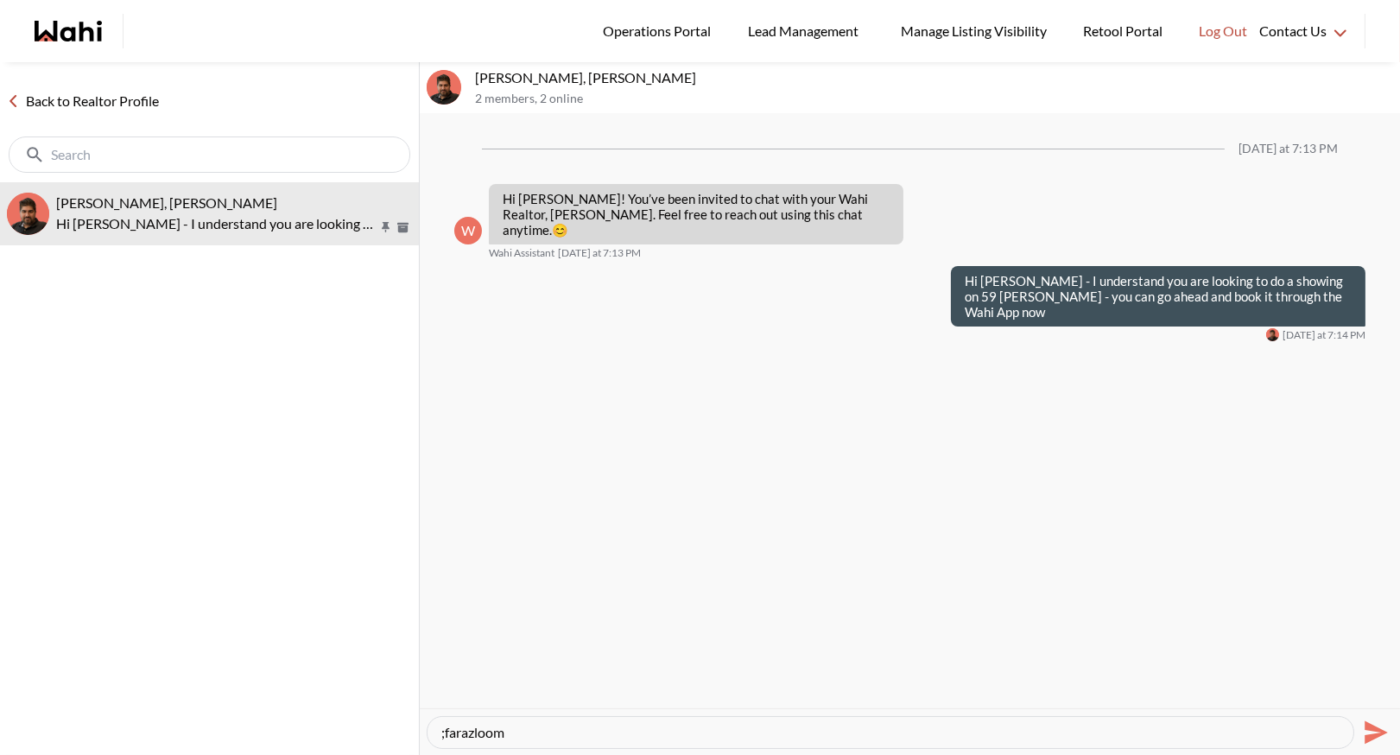
paste textarea "Here’s how to book a showing: https://www.loom.com/share/5ad94faacba943a18f946c…"
type textarea "Here’s how to book a showing: https://www.loom.com/share/5ad94faacba943a18f946c…"
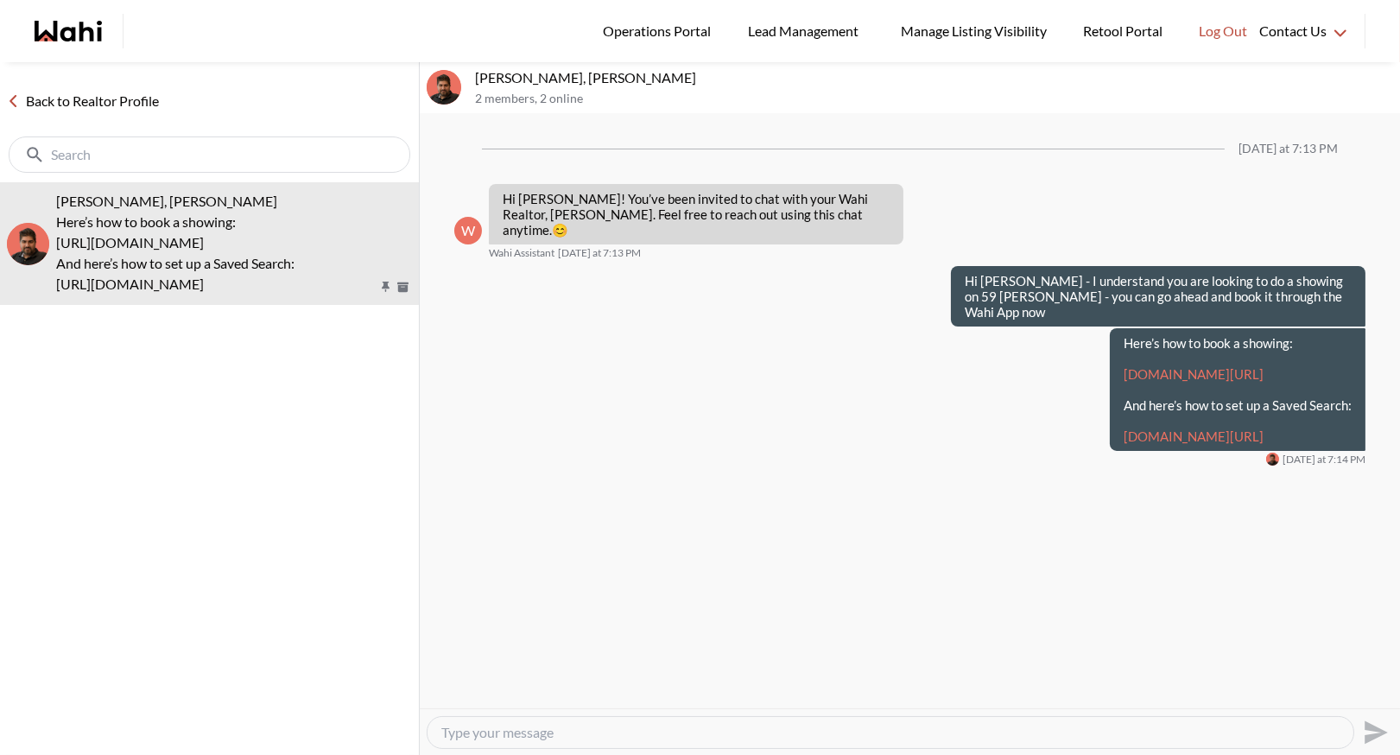
click at [59, 97] on link "Back to Realtor Profile" at bounding box center [83, 101] width 166 height 22
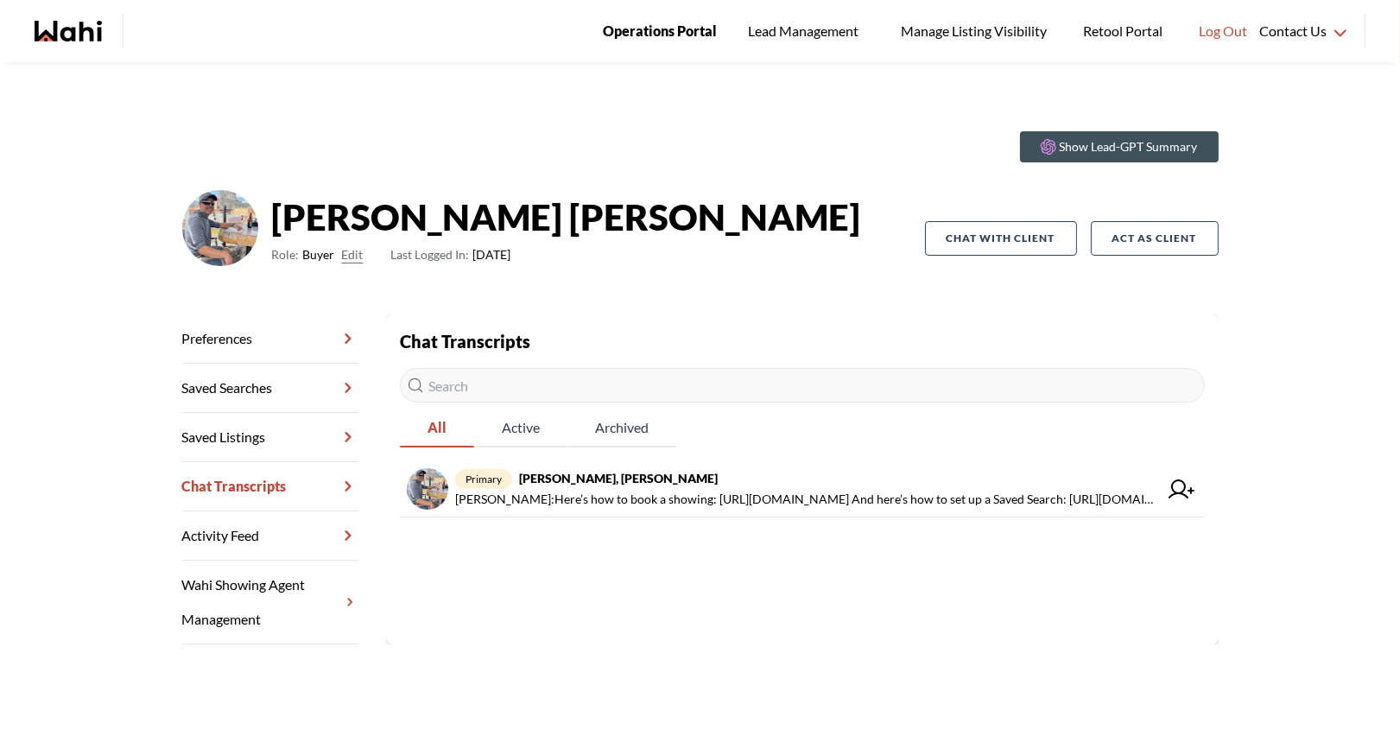
click at [653, 45] on link "Operations Portal" at bounding box center [660, 31] width 138 height 62
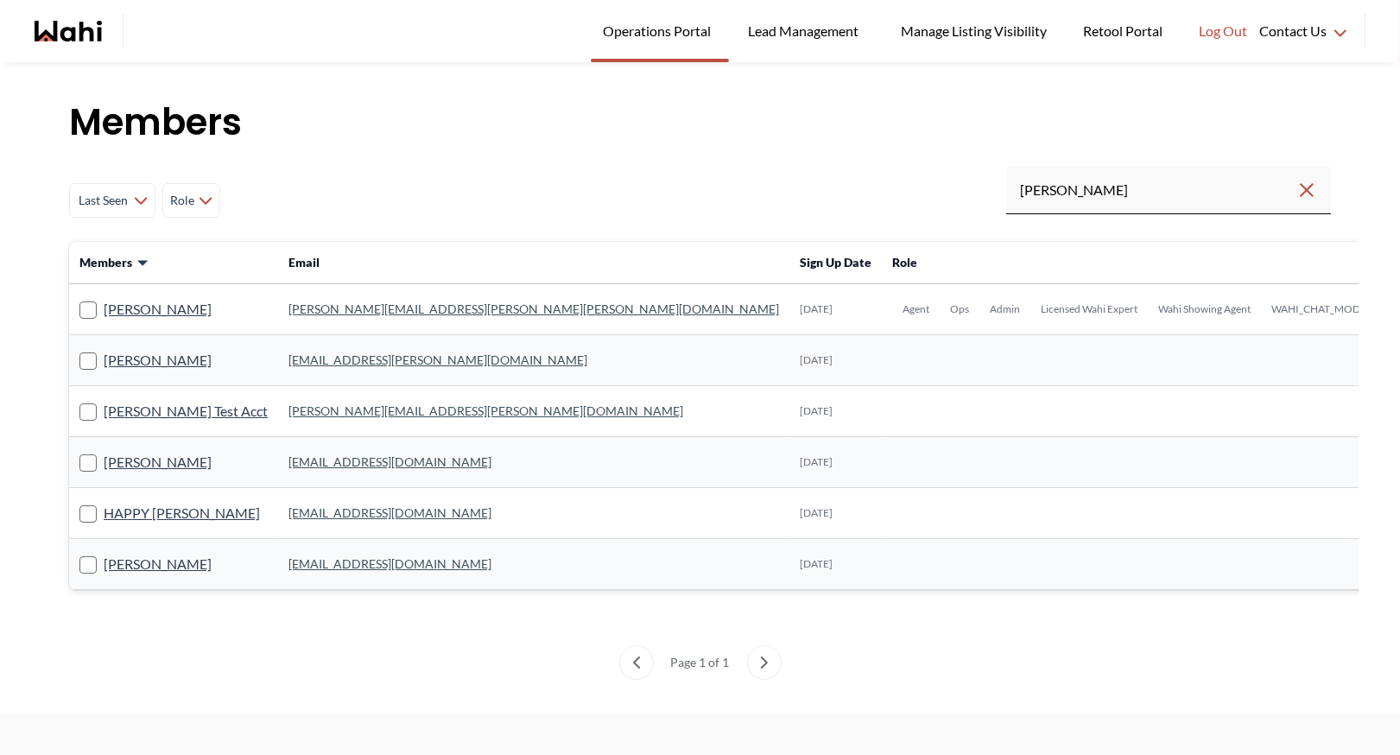
click at [377, 313] on link "michelle.williams@wahi.com" at bounding box center [533, 308] width 491 height 15
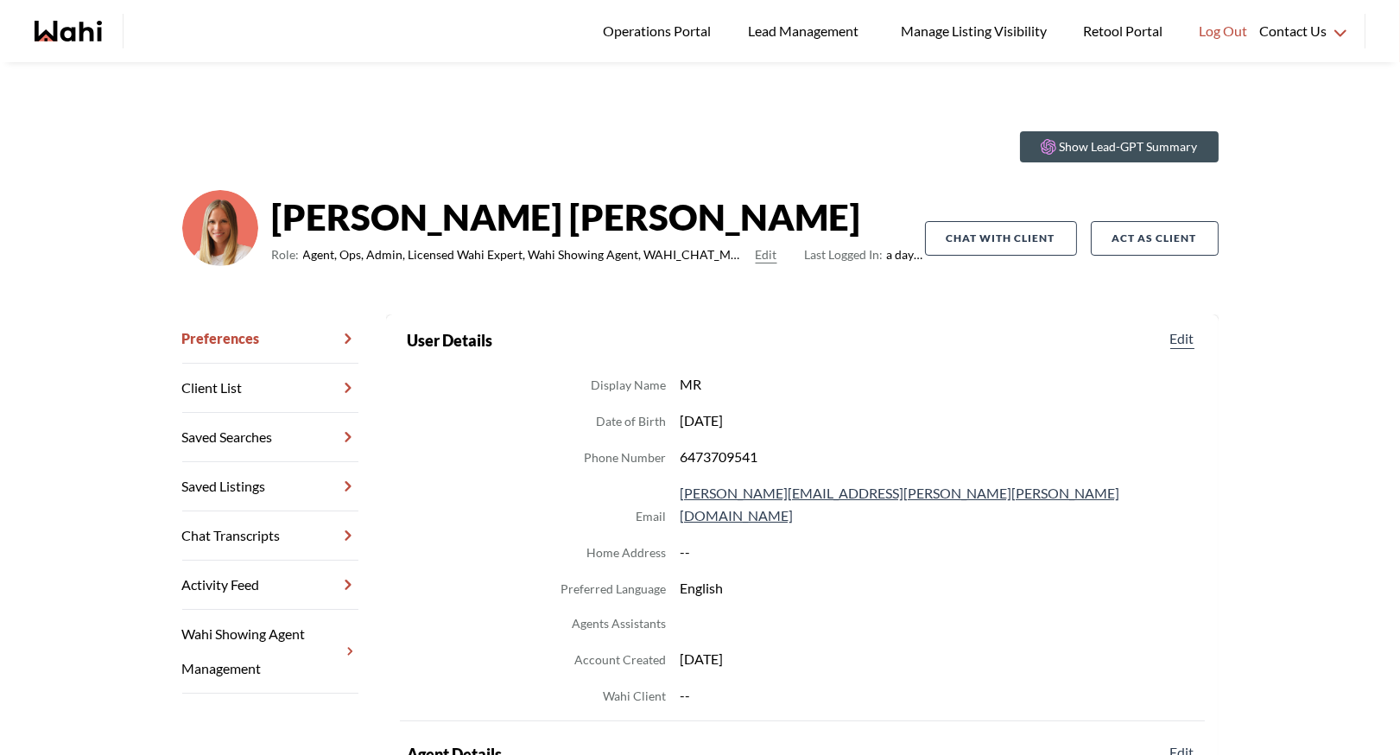
click at [281, 537] on link "Chat Transcripts" at bounding box center [270, 535] width 176 height 49
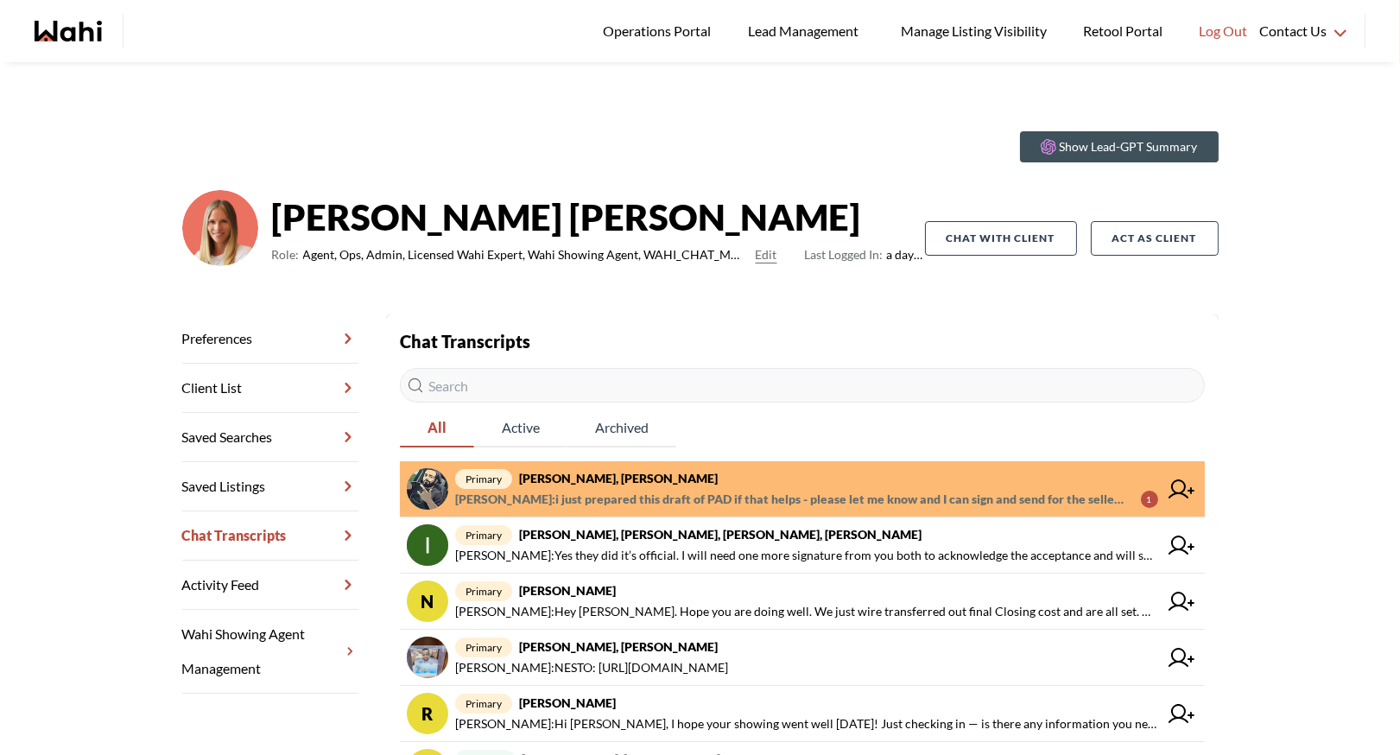
click at [628, 489] on span "Saeid Kanani : i just prepared this draft of PAD if that helps - please let me …" at bounding box center [791, 499] width 672 height 21
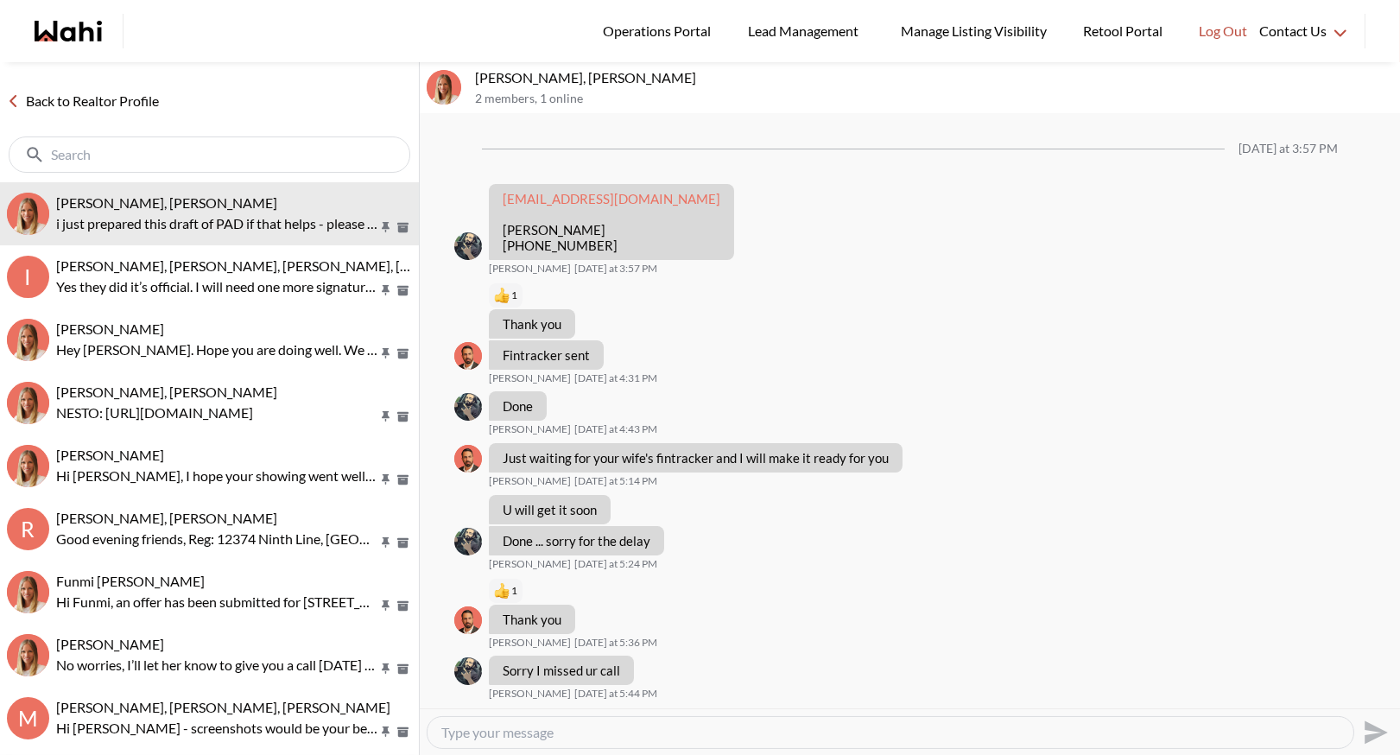
scroll to position [1130, 0]
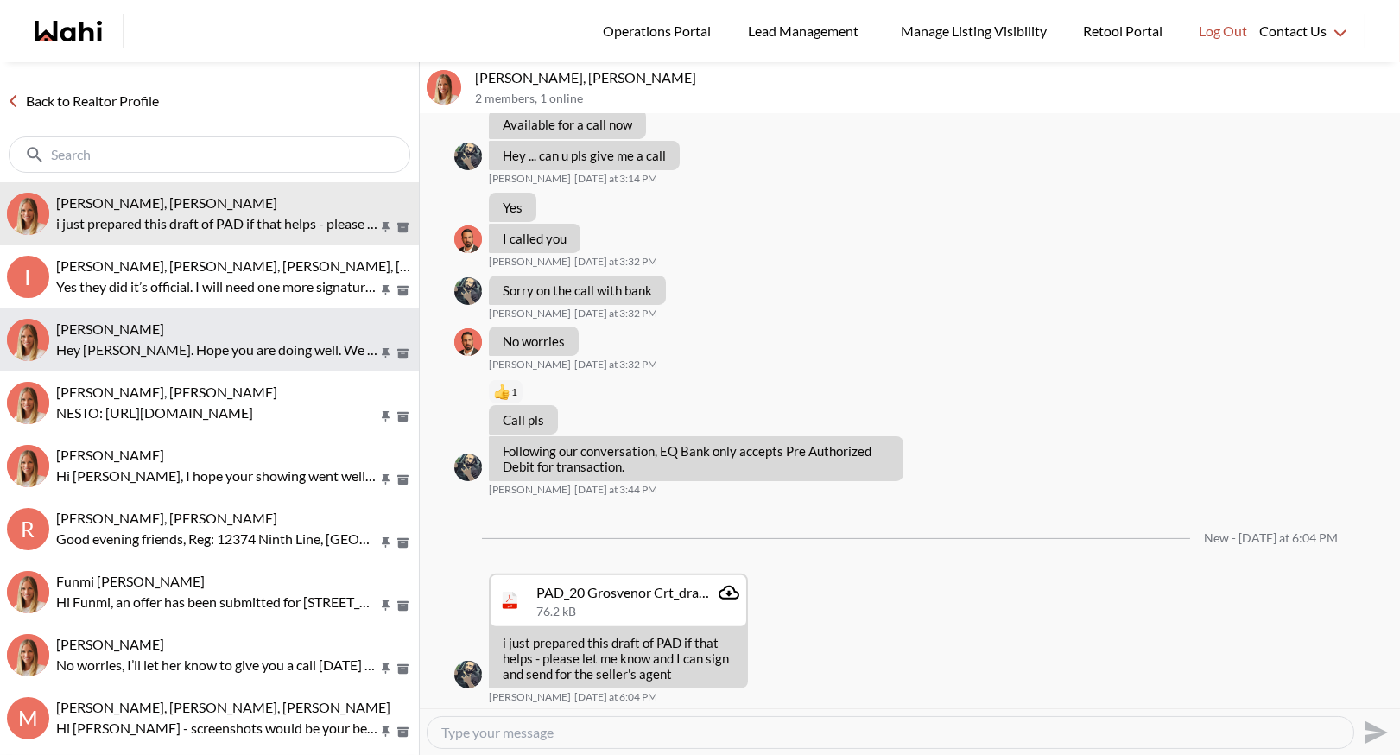
click at [269, 326] on div "Neha Saini, Michelle" at bounding box center [234, 328] width 356 height 17
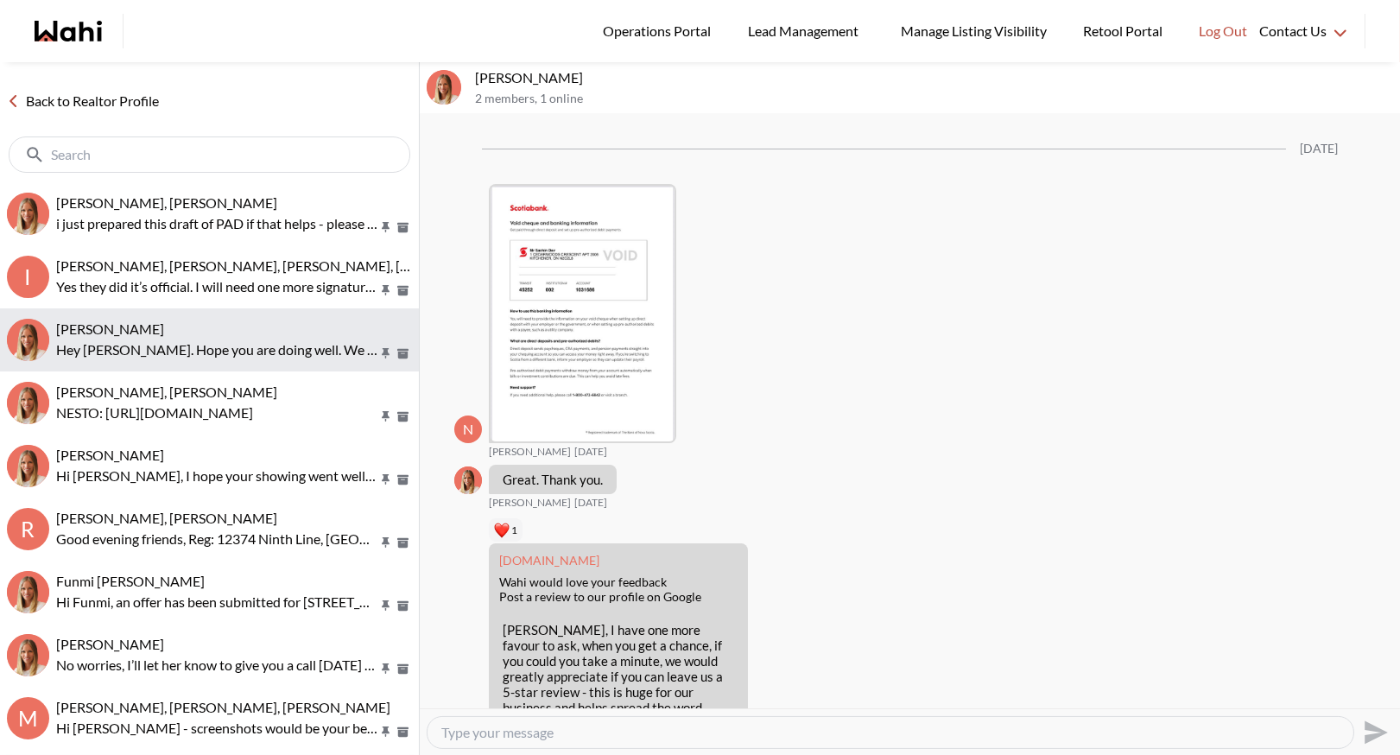
scroll to position [3015, 0]
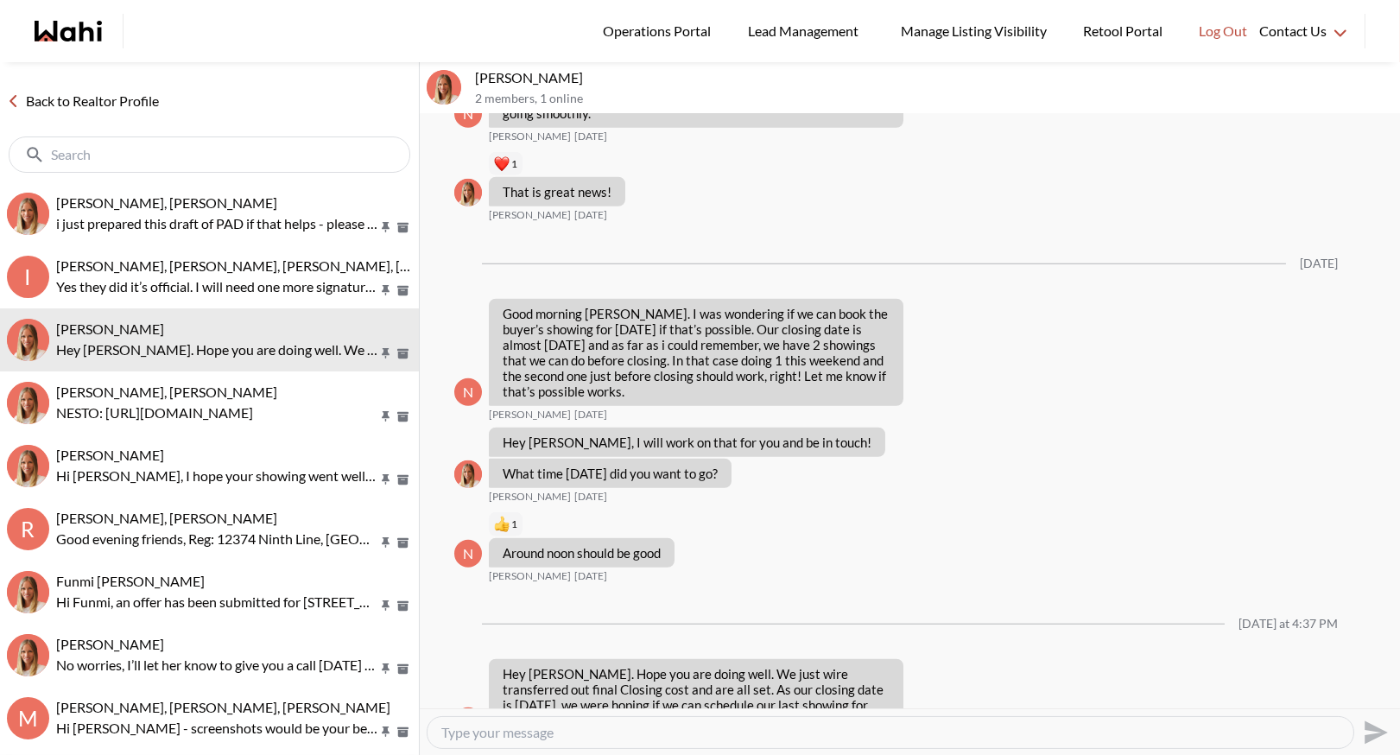
click at [573, 726] on textarea "Type your message" at bounding box center [890, 732] width 898 height 17
type textarea "Hi Neha - we will look into getting this set up for you tomorrow."
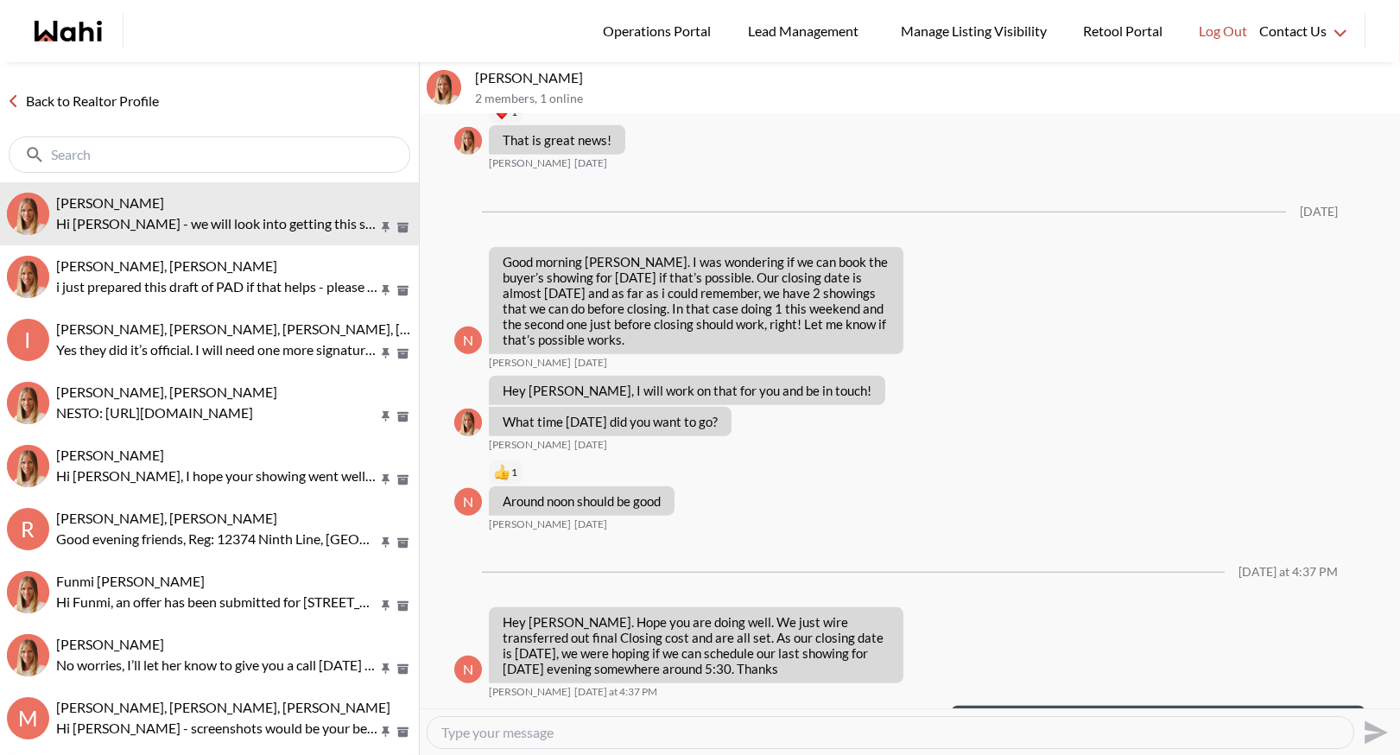
click at [58, 116] on div "Back to Realtor Profile" at bounding box center [209, 122] width 419 height 120
click at [66, 101] on link "Back to Realtor Profile" at bounding box center [83, 101] width 166 height 22
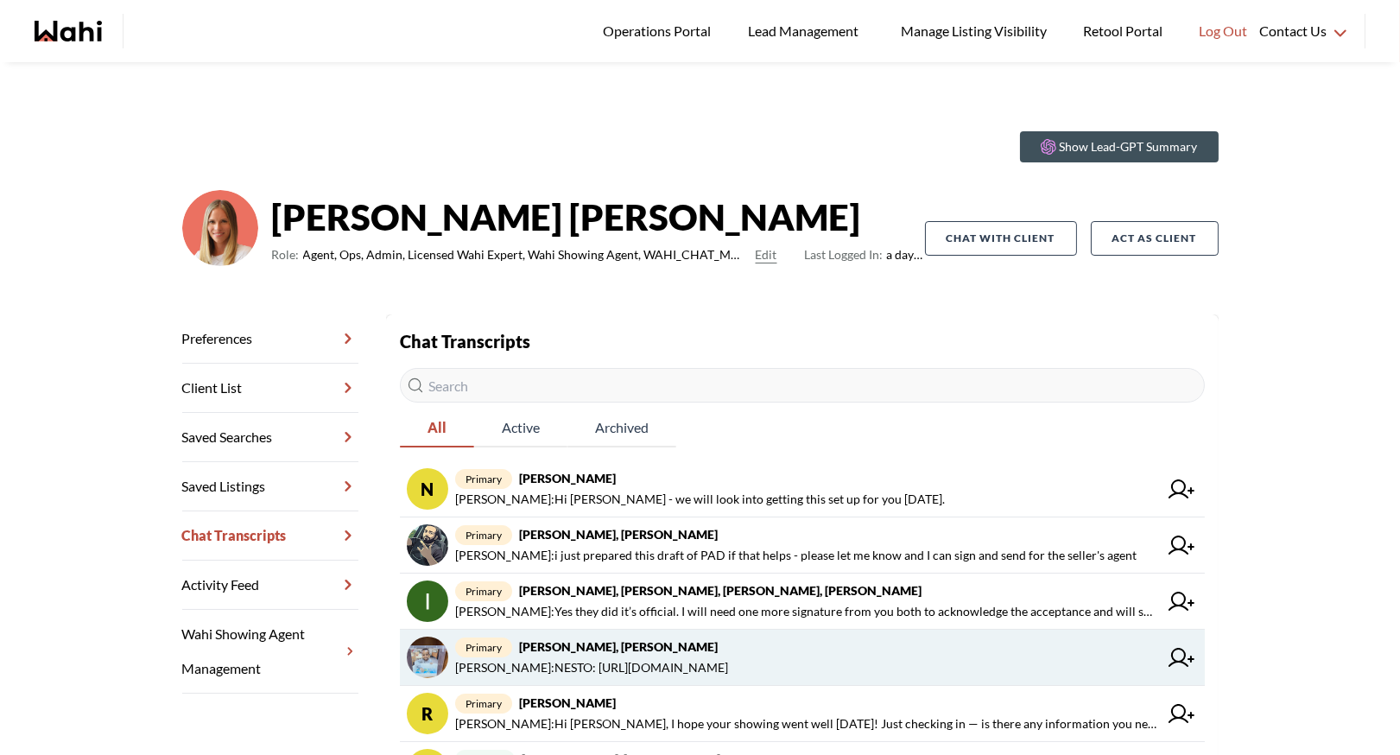
click at [605, 662] on span "Behnam Fazili : NESTO: https://app.nesto.ca/getaquote?partner=wahi&utm_source=w…" at bounding box center [591, 667] width 273 height 21
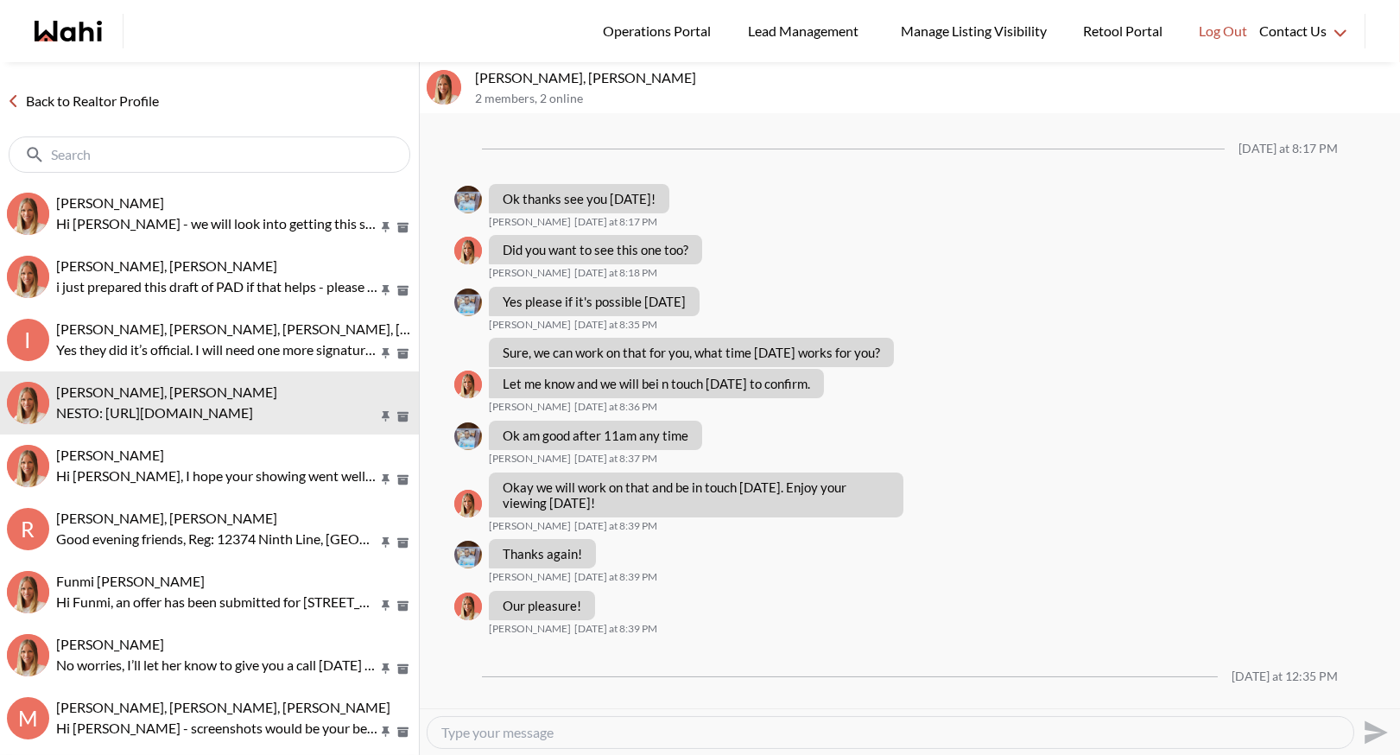
scroll to position [2798, 0]
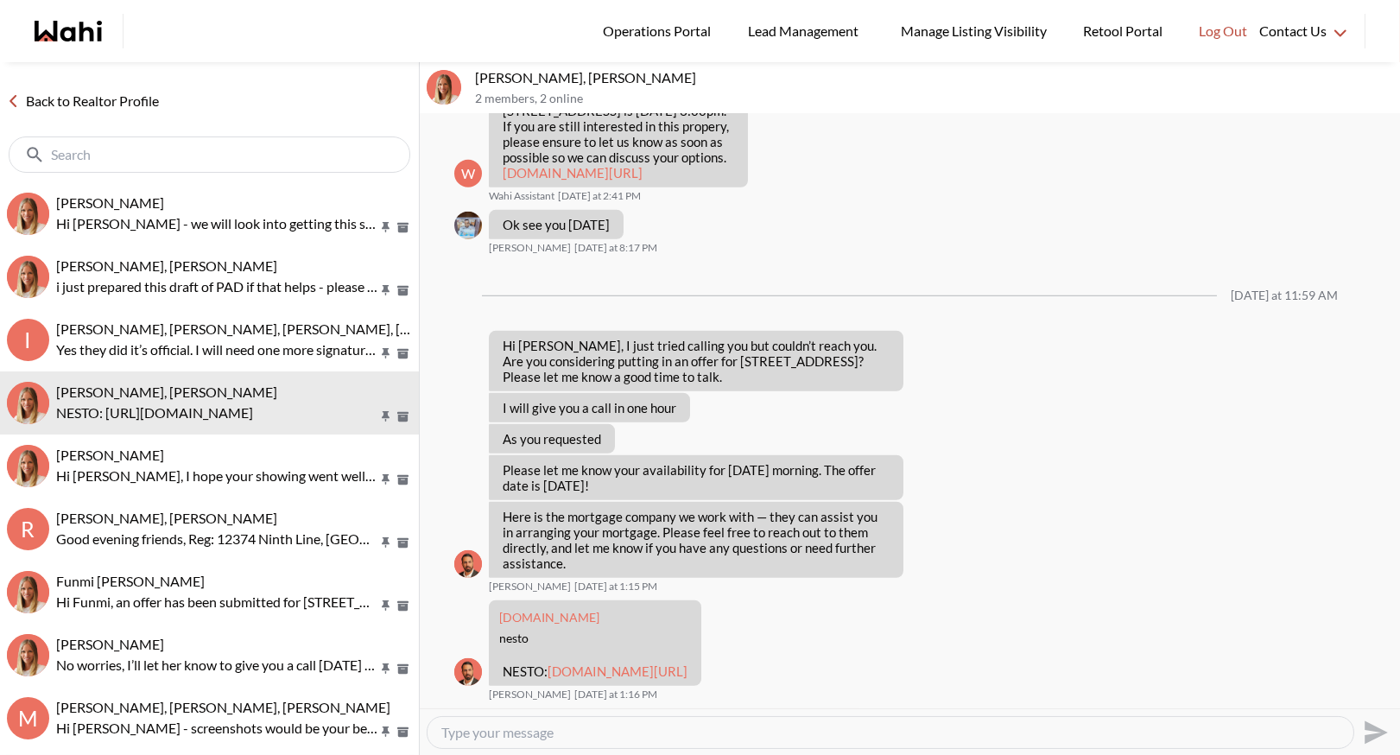
click at [44, 103] on link "Back to Realtor Profile" at bounding box center [83, 101] width 166 height 22
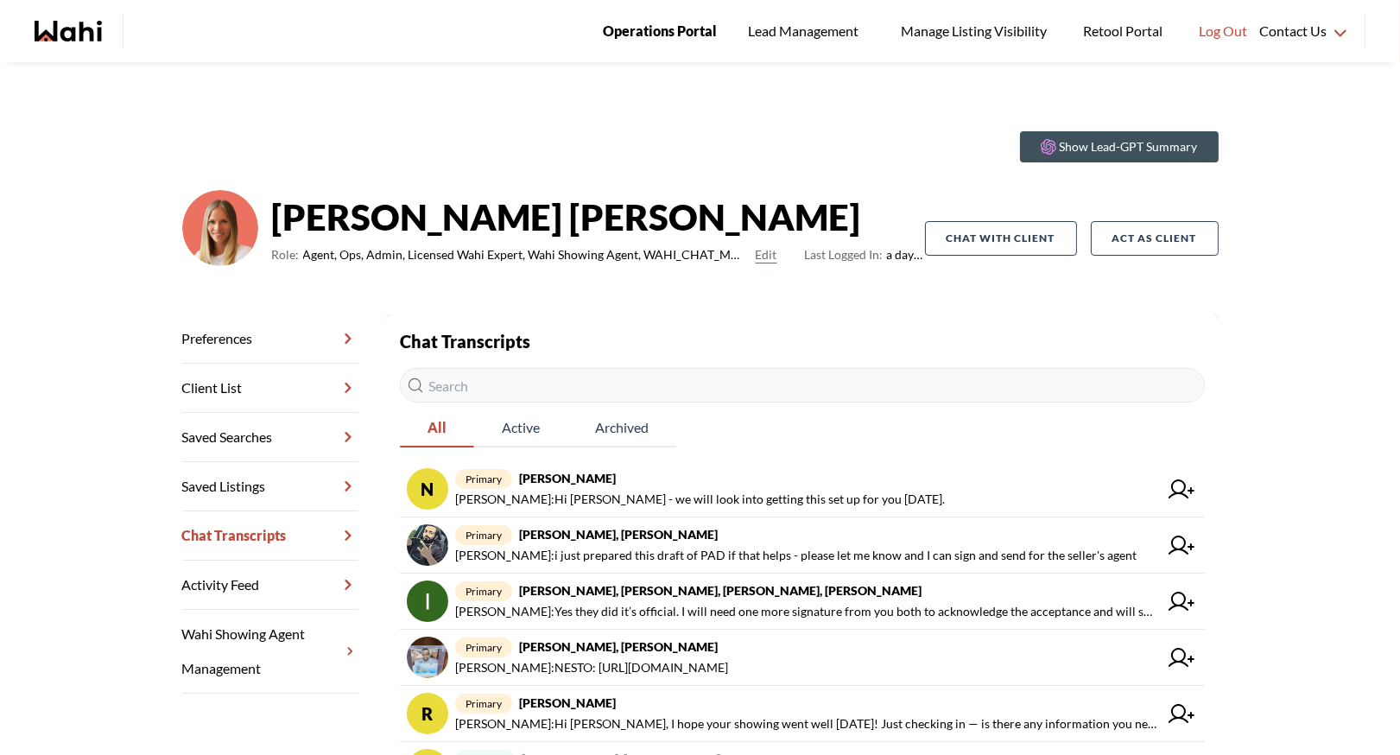
click at [668, 27] on span "Operations Portal" at bounding box center [660, 31] width 114 height 22
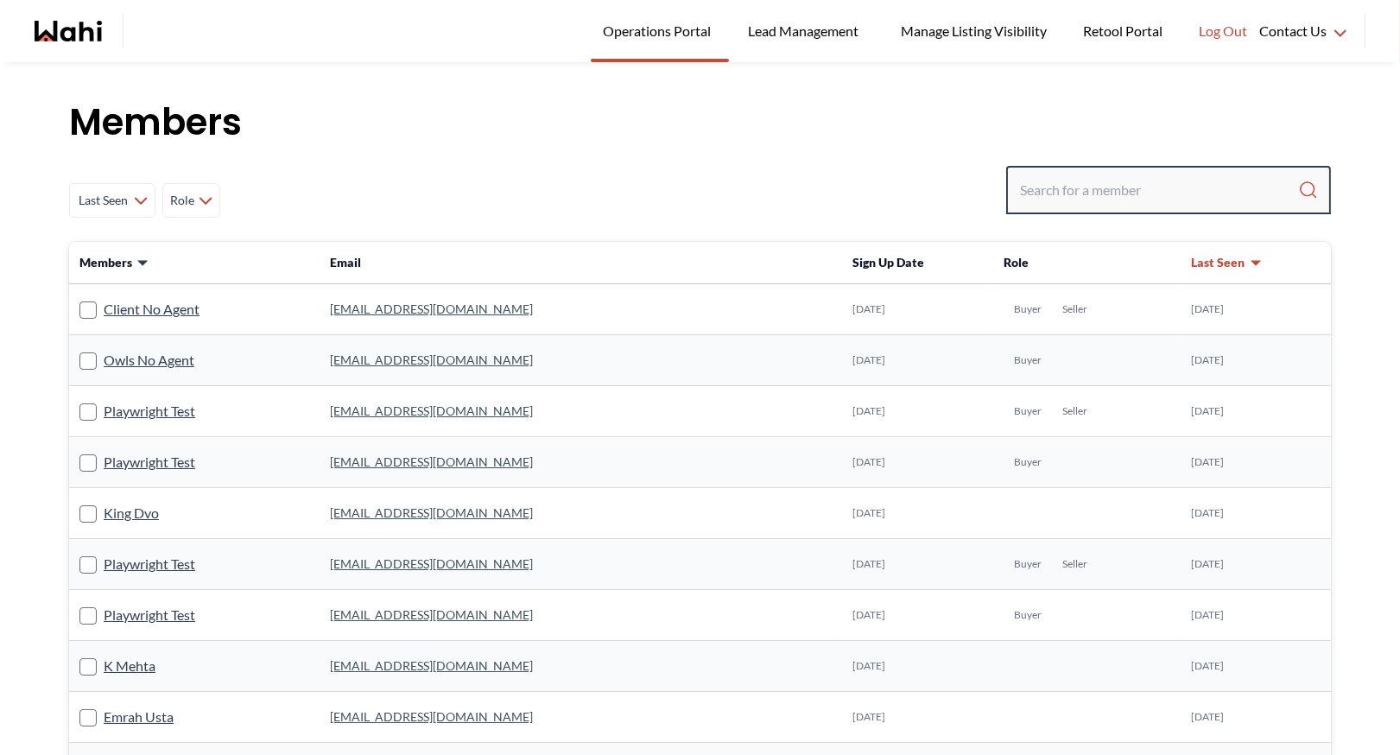
click at [1067, 189] on input "Search input" at bounding box center [1159, 189] width 278 height 31
click at [1055, 194] on input "Search input" at bounding box center [1159, 189] width 278 height 31
type input "faraz"
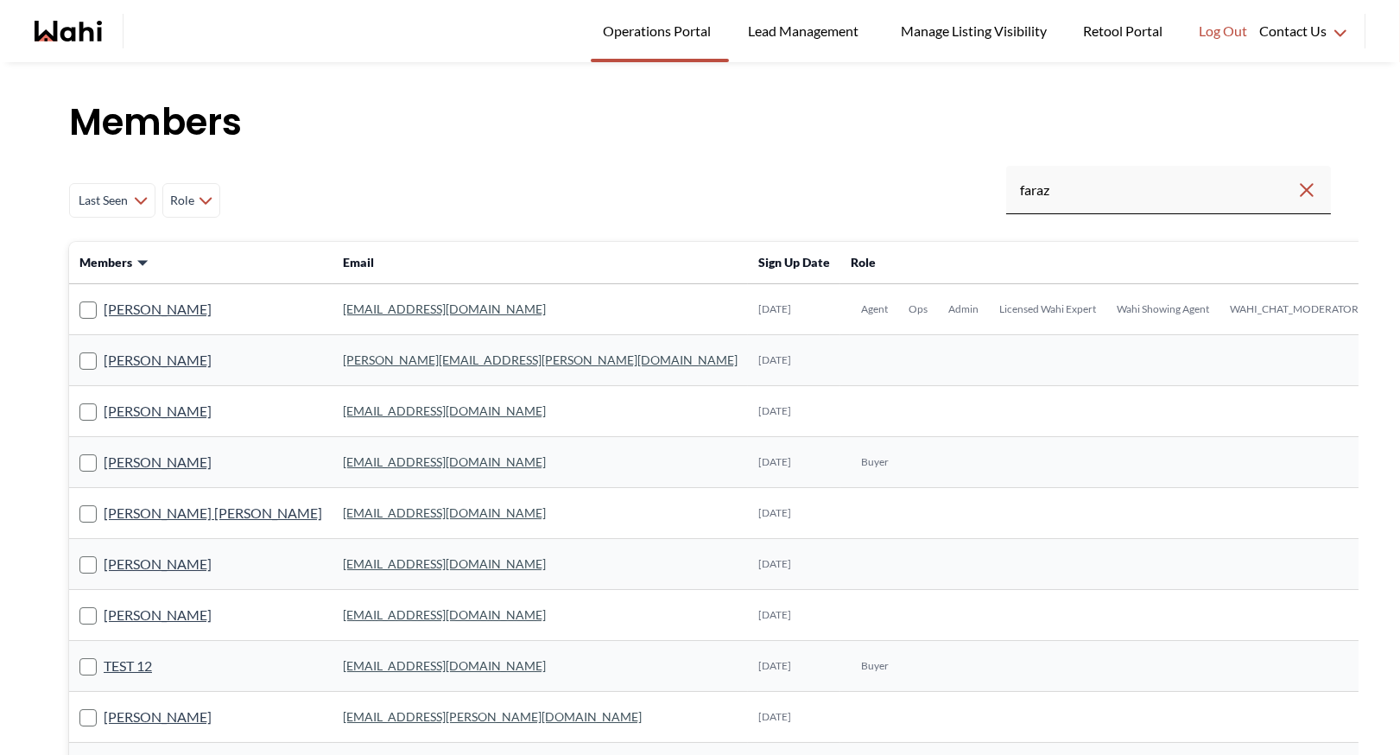
click at [343, 311] on link "faraz.azam@wahi.com" at bounding box center [444, 308] width 203 height 15
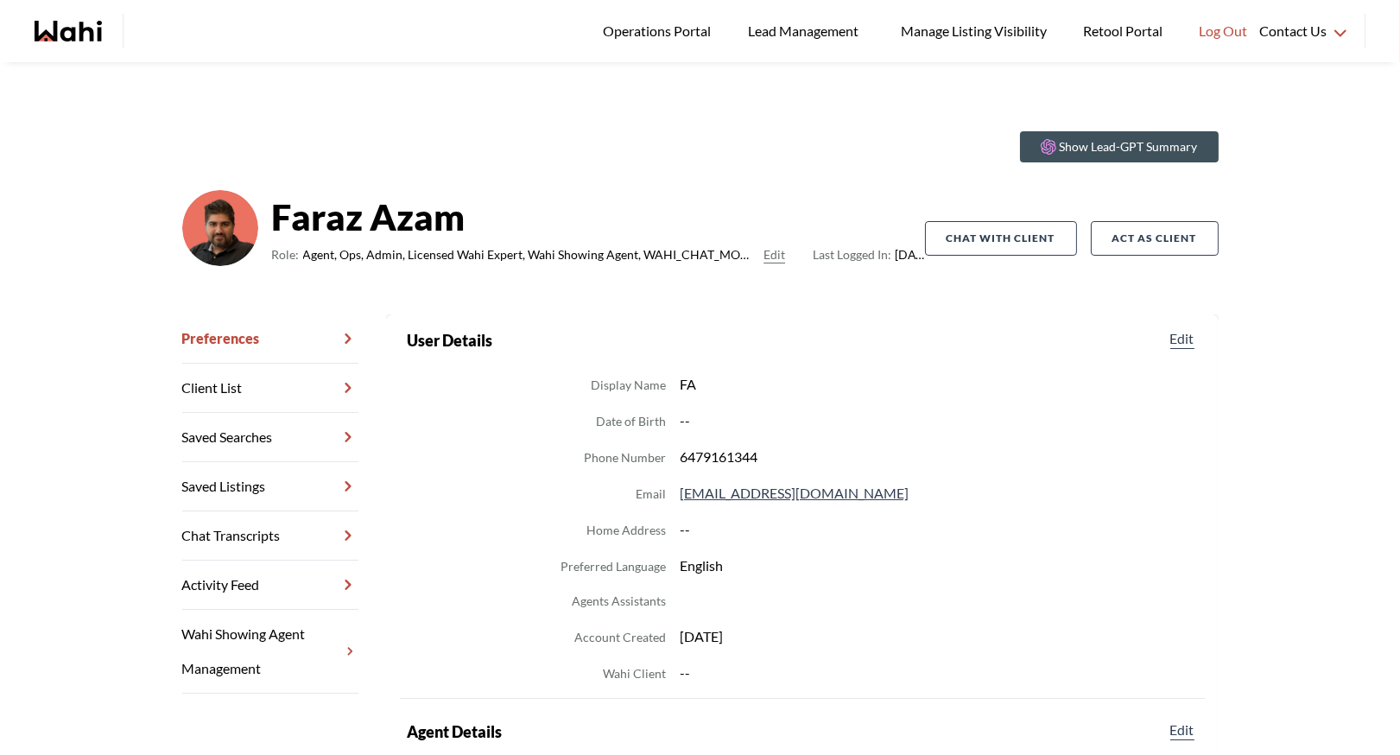
click at [280, 532] on link "Chat Transcripts" at bounding box center [270, 535] width 176 height 49
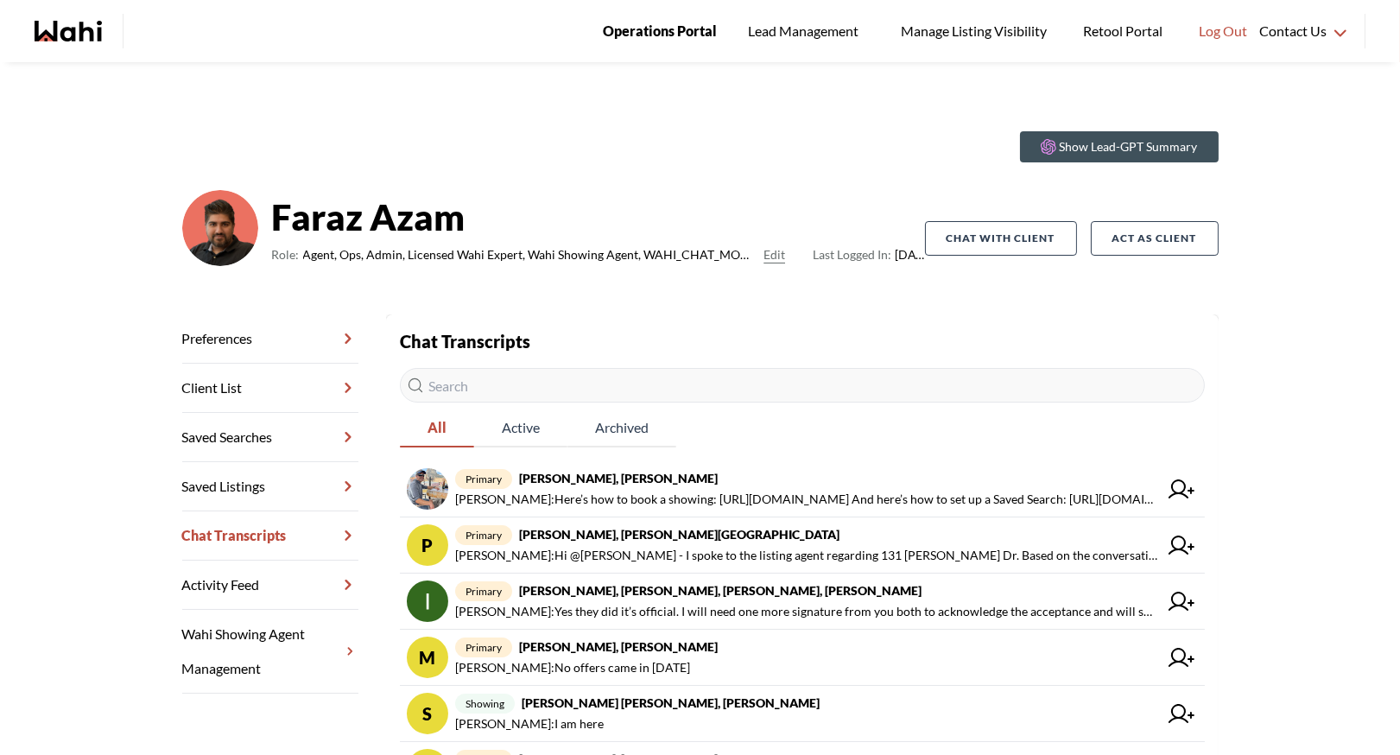
click at [650, 36] on span "Operations Portal" at bounding box center [660, 31] width 114 height 22
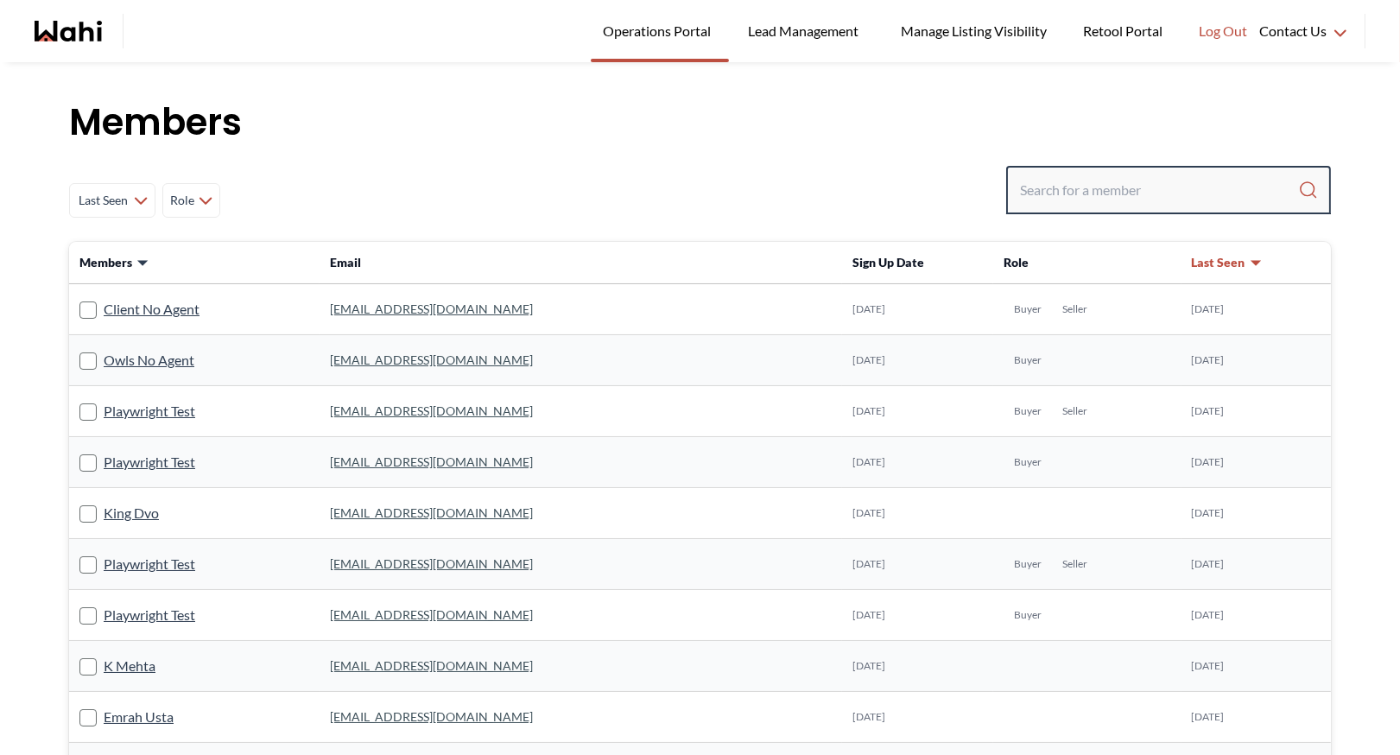
click at [1050, 196] on input "Search input" at bounding box center [1159, 189] width 278 height 31
type input "behna"
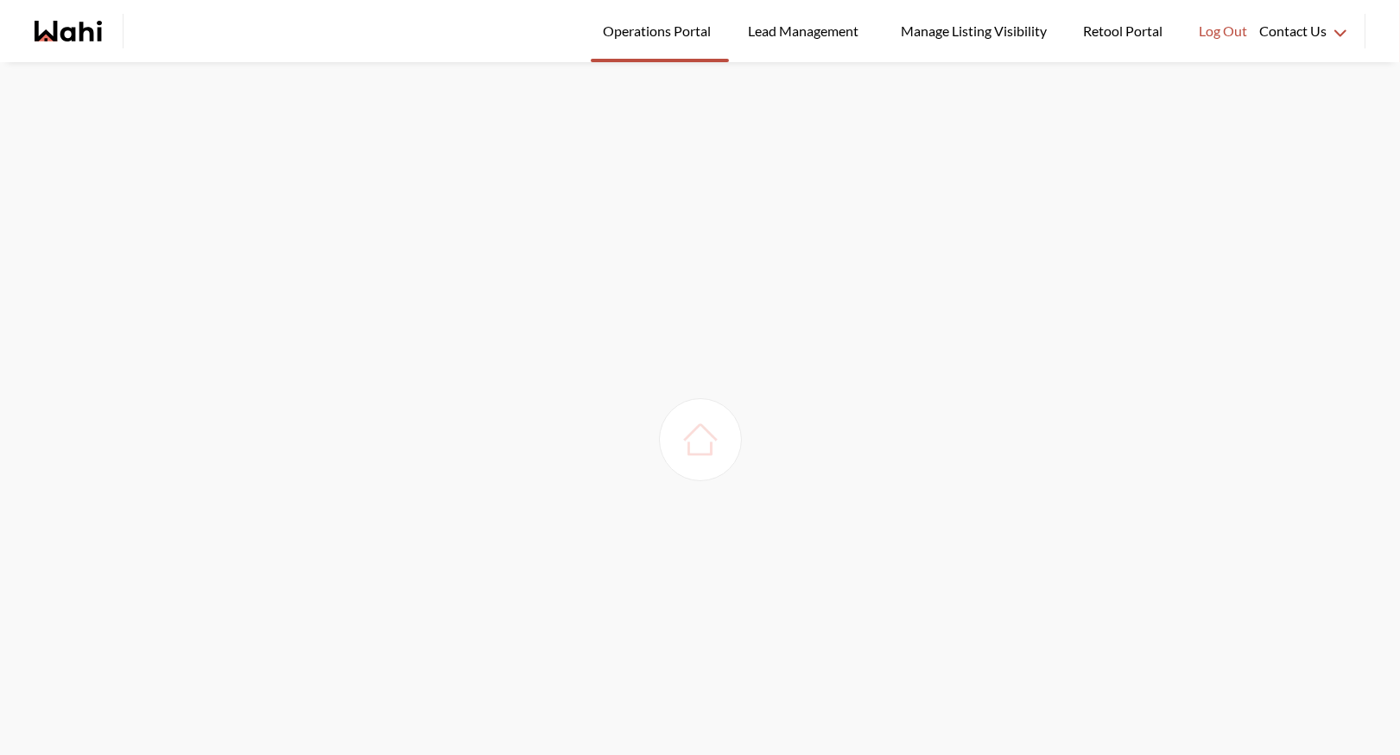
click at [704, 459] on img at bounding box center [700, 439] width 48 height 48
click at [645, 28] on span "Operations Portal" at bounding box center [660, 31] width 114 height 22
